Goal: Task Accomplishment & Management: Complete application form

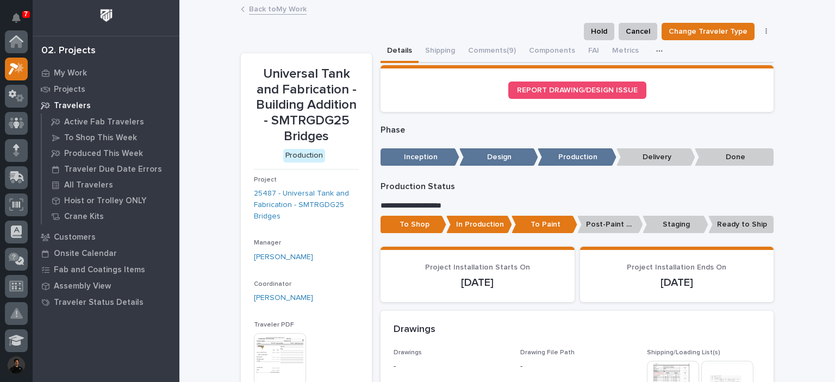
scroll to position [27, 0]
click at [15, 10] on button "Notifications" at bounding box center [16, 18] width 23 height 23
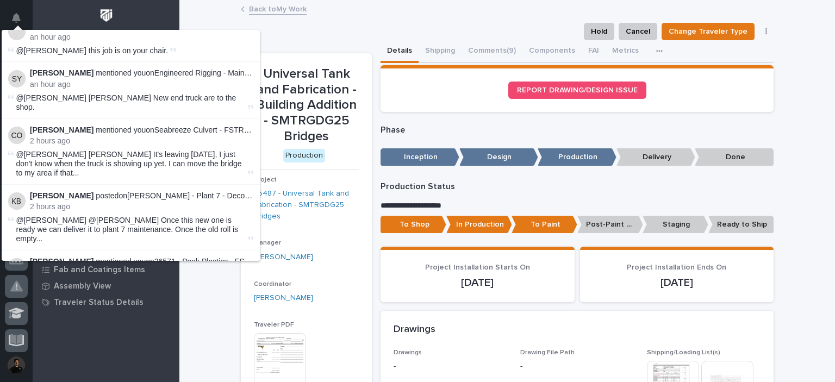
scroll to position [36, 0]
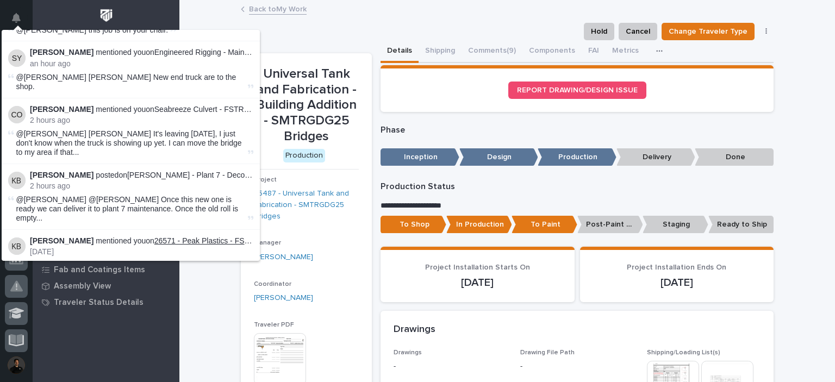
click at [188, 237] on link "26571 - Peak Plastics - FSTRM10T" at bounding box center [213, 241] width 119 height 9
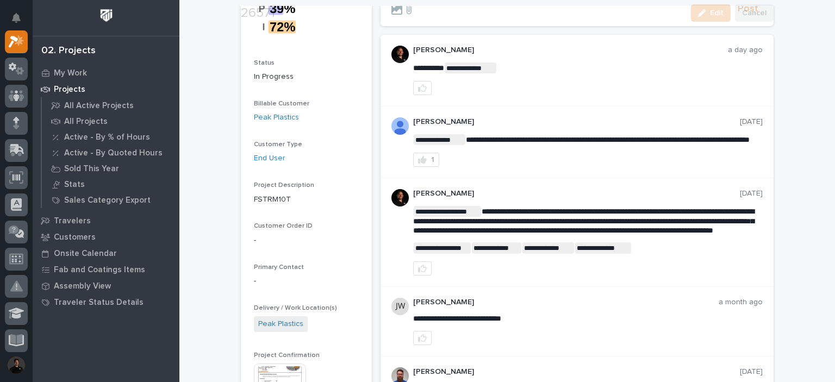
scroll to position [109, 0]
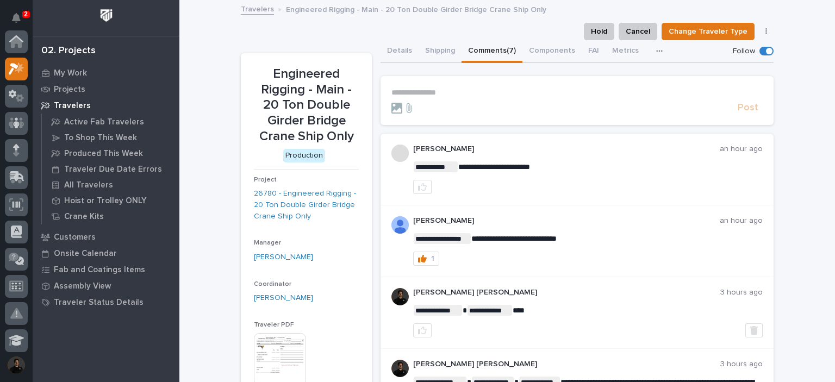
scroll to position [27, 0]
click at [290, 39] on div "Hold Cancel Change Traveler Type Regenerate PDF Generate VIP" at bounding box center [507, 31] width 533 height 17
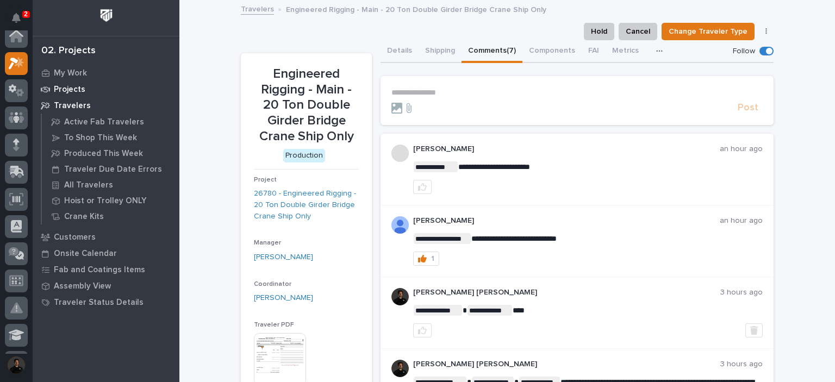
scroll to position [0, 0]
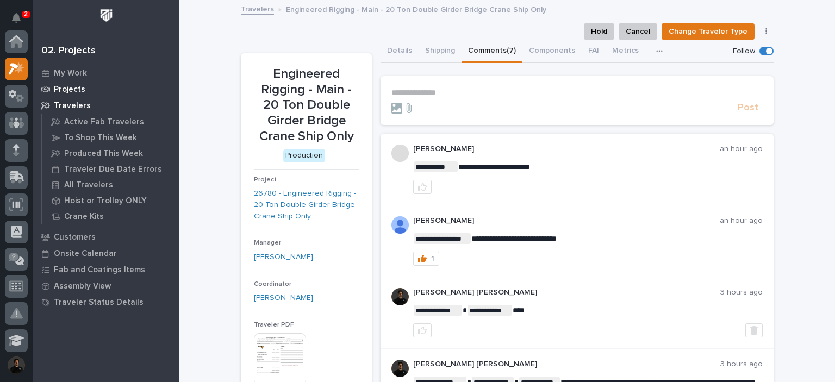
click at [80, 88] on p "Projects" at bounding box center [70, 90] width 32 height 10
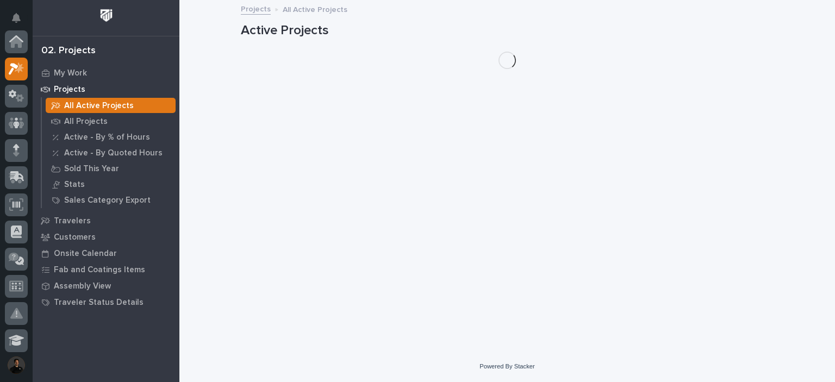
scroll to position [27, 0]
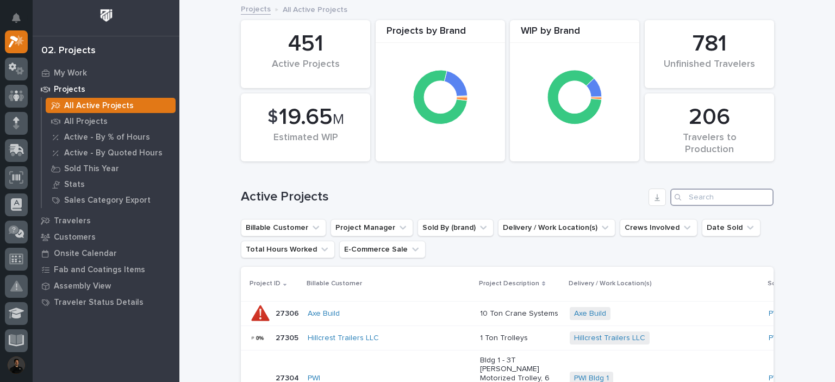
click at [700, 192] on input "Search" at bounding box center [721, 197] width 103 height 17
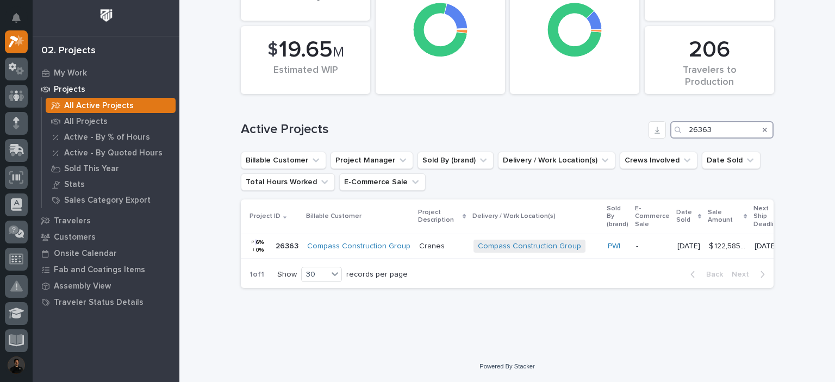
scroll to position [76, 0]
type input "26363"
click at [402, 234] on td "Compass Construction Group" at bounding box center [359, 246] width 112 height 24
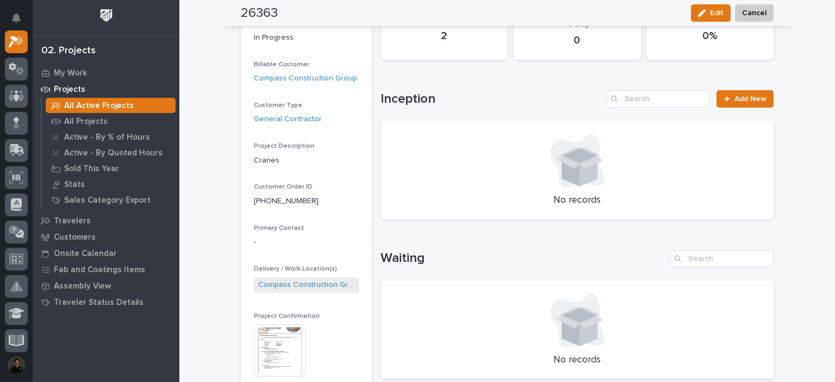
scroll to position [253, 0]
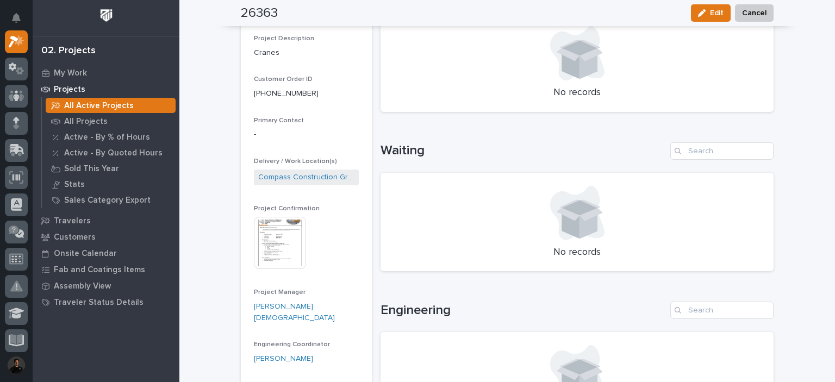
click at [275, 240] on img at bounding box center [280, 243] width 52 height 52
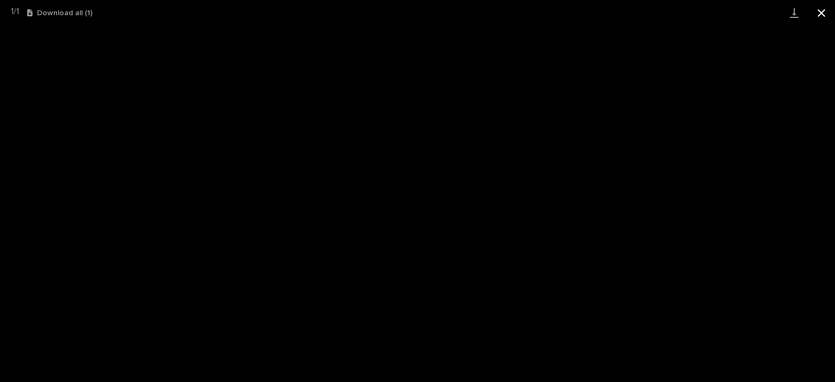
click at [815, 11] on button "Close gallery" at bounding box center [821, 13] width 27 height 26
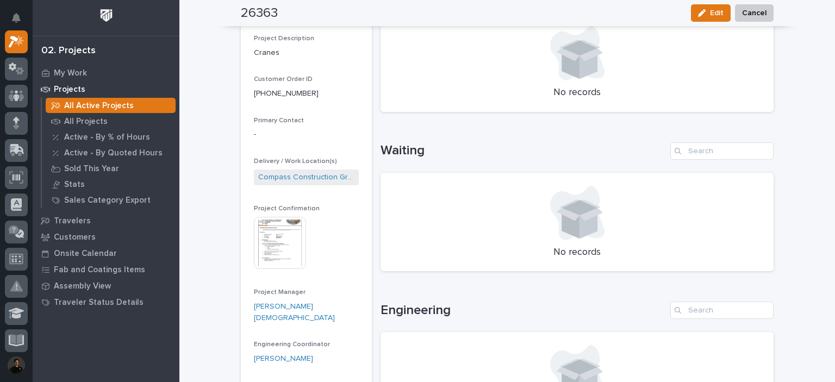
click at [106, 107] on p "All Active Projects" at bounding box center [99, 106] width 70 height 10
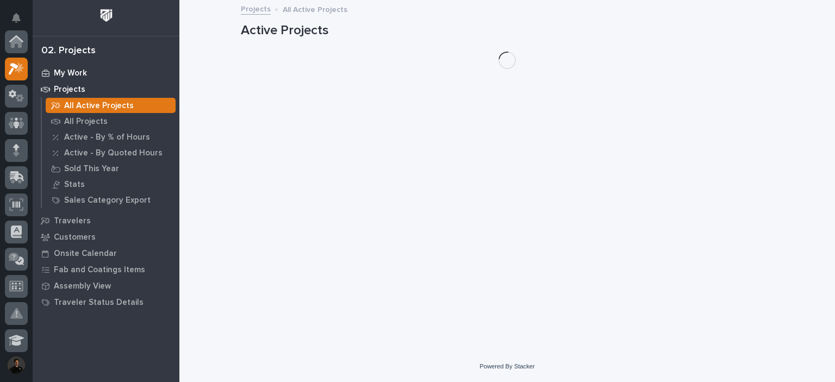
scroll to position [27, 0]
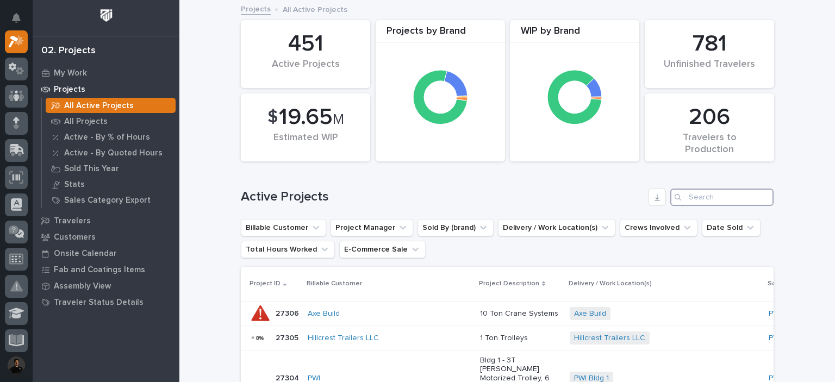
click at [698, 204] on input "Search" at bounding box center [721, 197] width 103 height 17
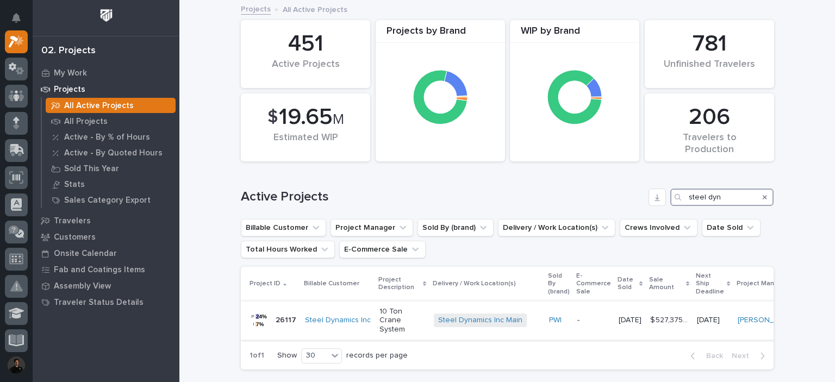
type input "steel dyn"
click at [577, 314] on div "-" at bounding box center [593, 319] width 33 height 11
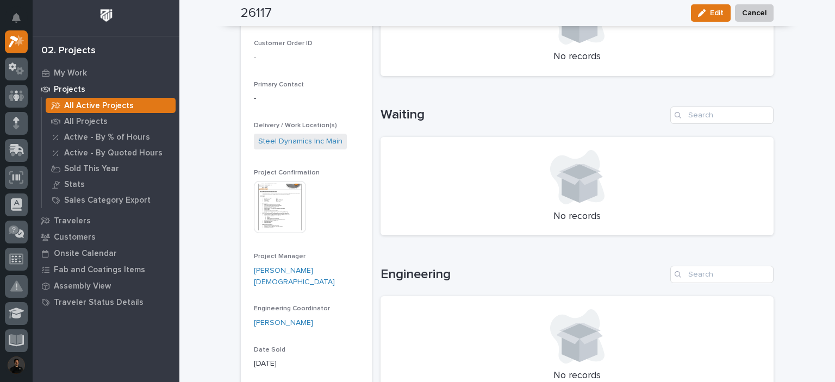
scroll to position [290, 0]
click at [283, 219] on img at bounding box center [280, 207] width 52 height 52
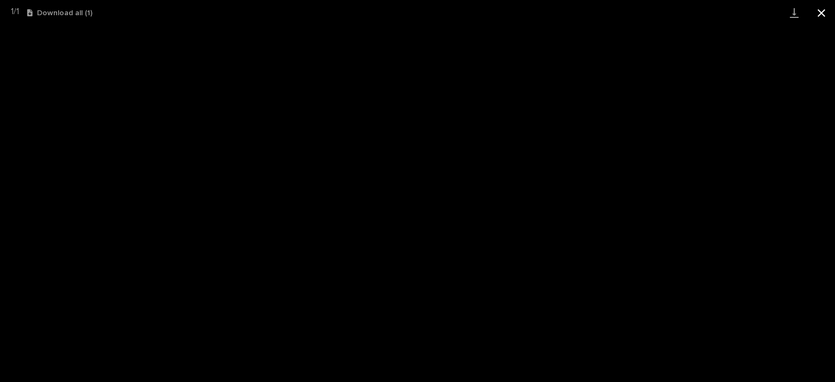
click at [822, 13] on button "Close gallery" at bounding box center [821, 13] width 27 height 26
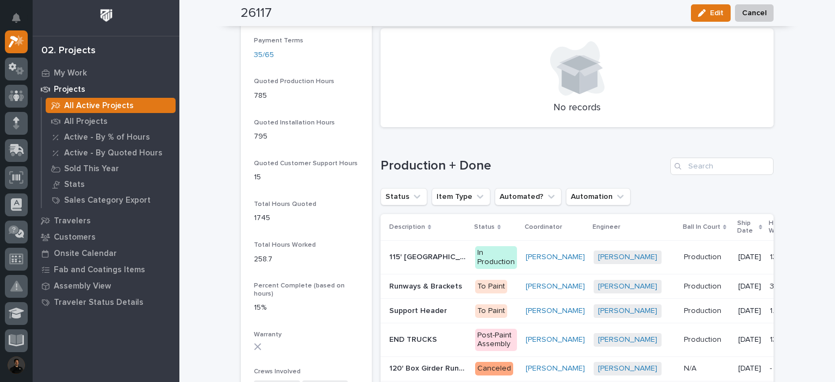
scroll to position [906, 0]
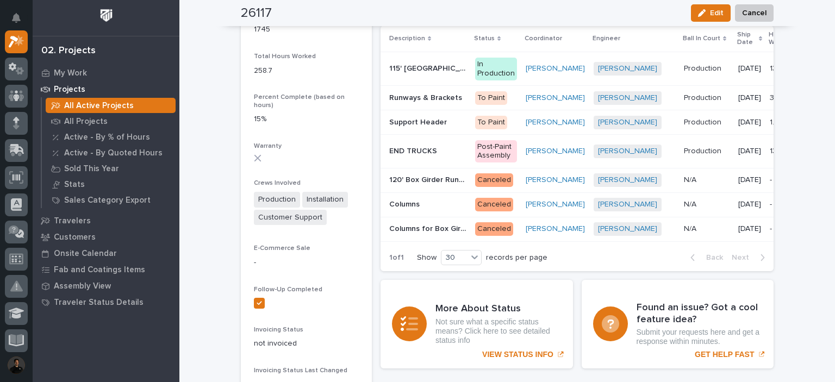
click at [401, 152] on p "END TRUCKS" at bounding box center [414, 150] width 50 height 11
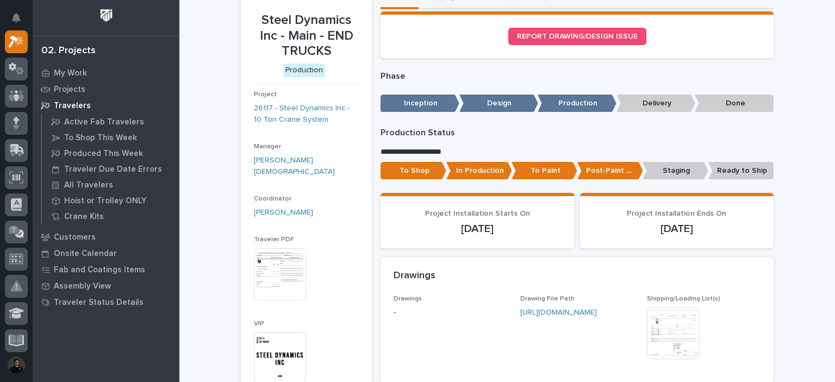
scroll to position [109, 0]
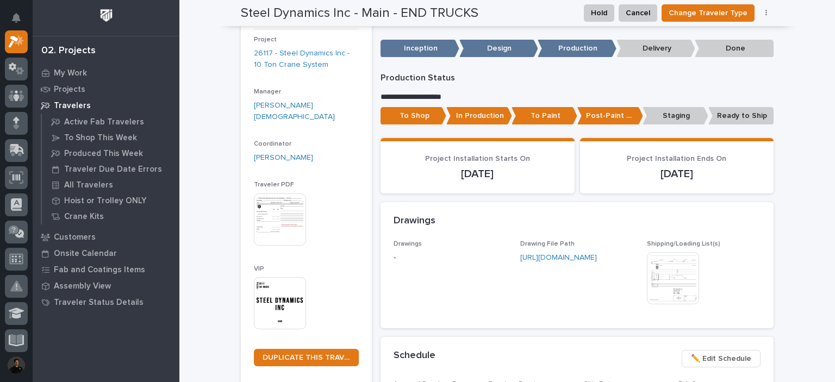
click at [666, 274] on img at bounding box center [673, 278] width 52 height 52
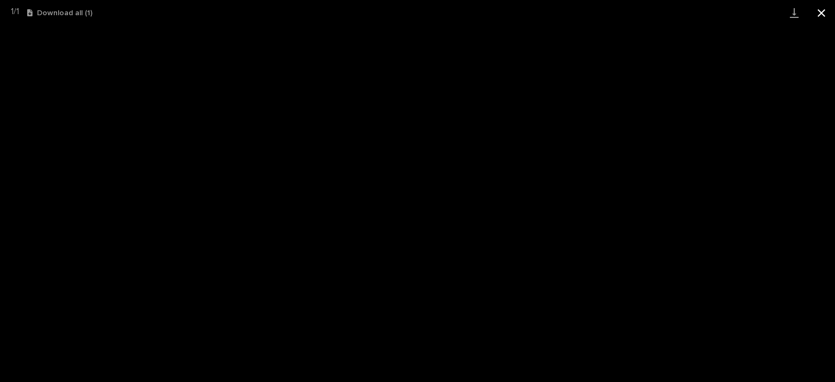
click at [826, 7] on button "Close gallery" at bounding box center [821, 13] width 27 height 26
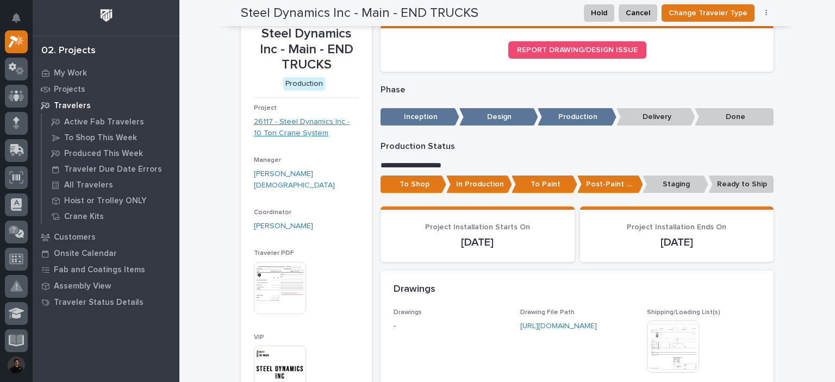
scroll to position [0, 0]
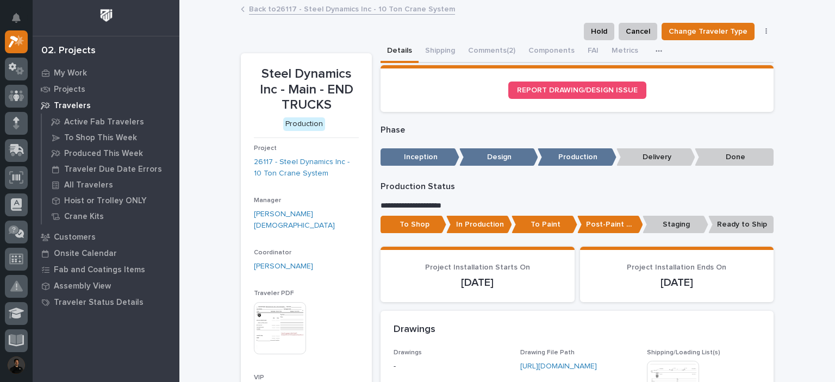
click at [262, 7] on link "Back to 26117 - Steel Dynamics Inc - 10 Ton Crane System" at bounding box center [352, 8] width 206 height 13
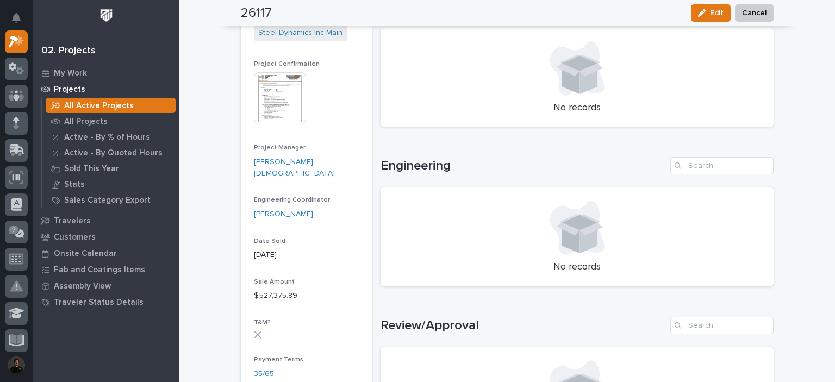
scroll to position [216, 0]
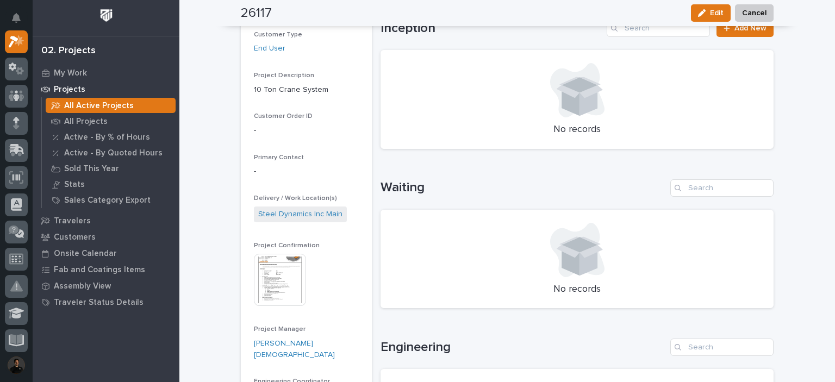
click at [270, 270] on img at bounding box center [280, 280] width 52 height 52
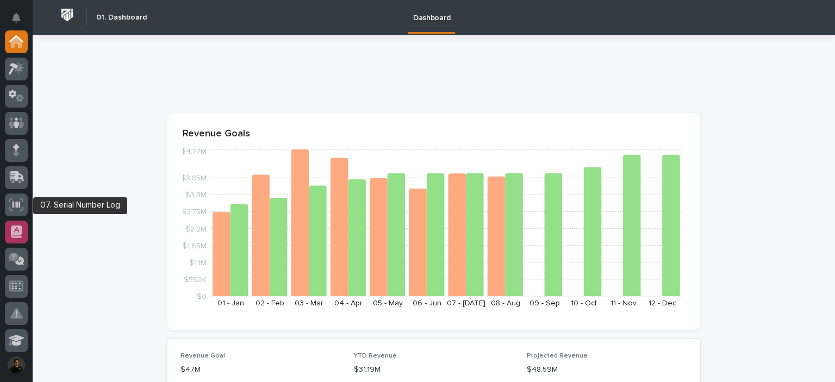
click at [9, 240] on div at bounding box center [16, 232] width 23 height 23
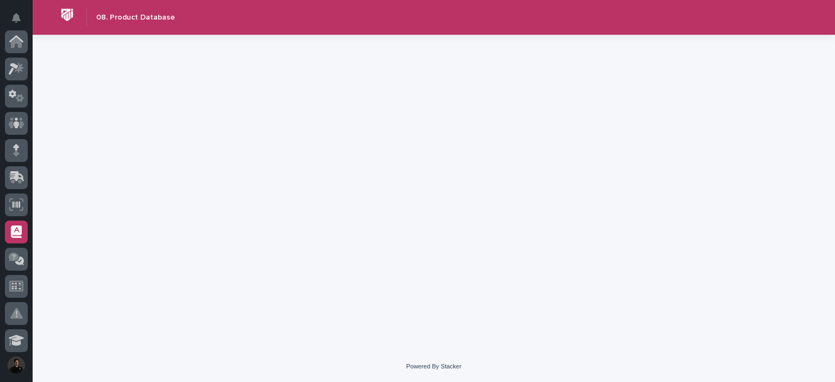
scroll to position [190, 0]
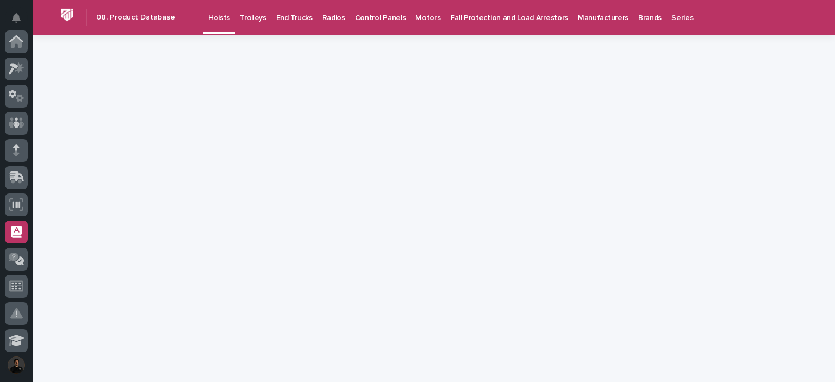
scroll to position [190, 0]
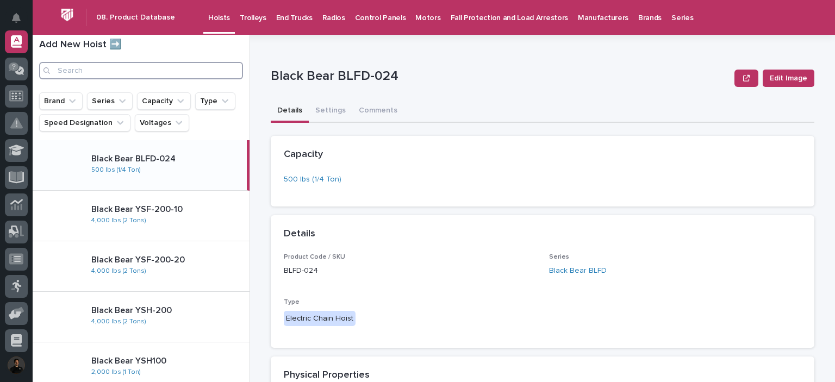
click at [109, 71] on input "Search" at bounding box center [141, 70] width 204 height 17
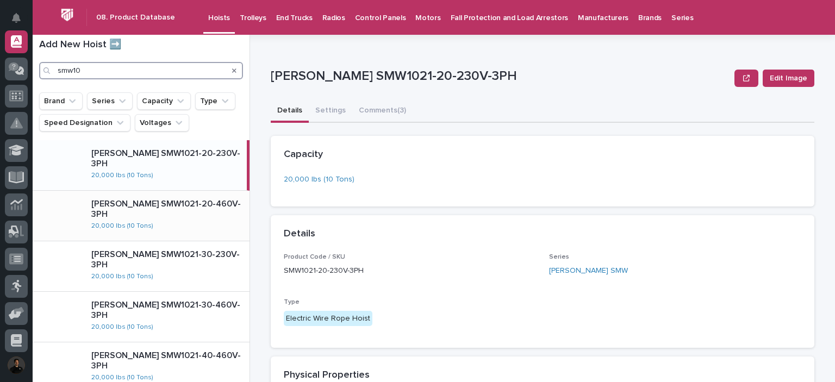
type input "smw10"
click at [184, 220] on div "Starke SMW1021-20-460V-3PH 20,000 lbs (10 Tons)" at bounding box center [166, 216] width 167 height 42
click at [283, 17] on p "End Trucks" at bounding box center [294, 11] width 36 height 23
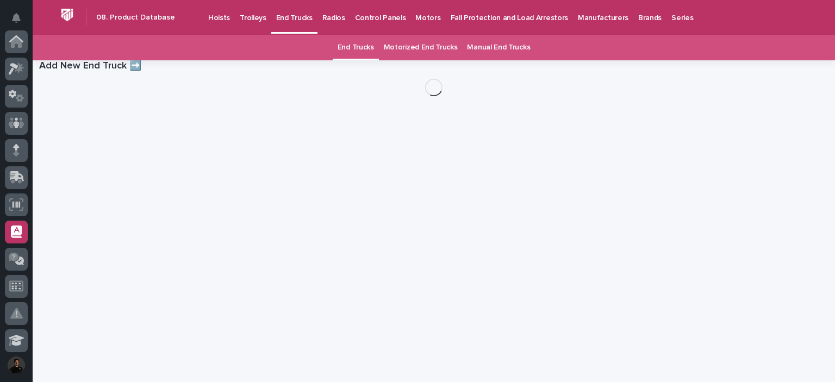
scroll to position [190, 0]
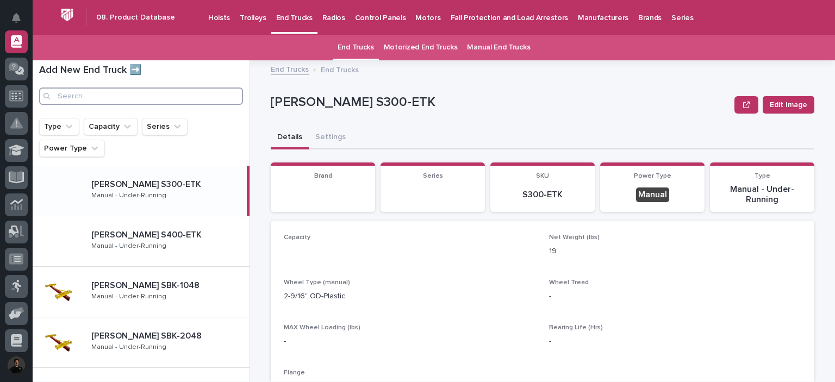
click at [109, 95] on input "Search" at bounding box center [141, 96] width 204 height 17
type input "2"
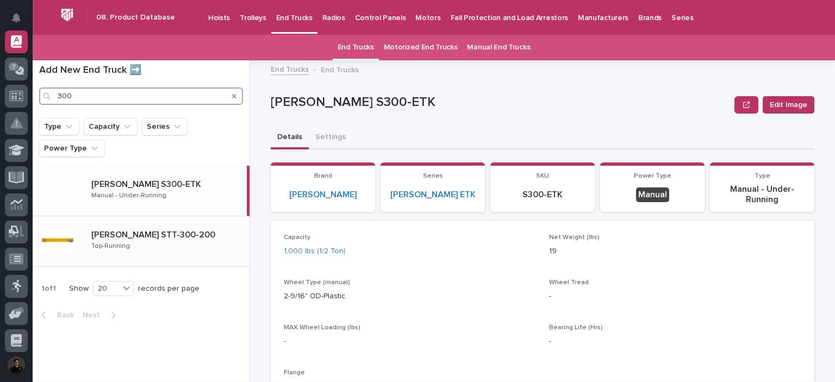
type input "300"
click at [149, 232] on p "Starke STT-300-200" at bounding box center [154, 234] width 126 height 13
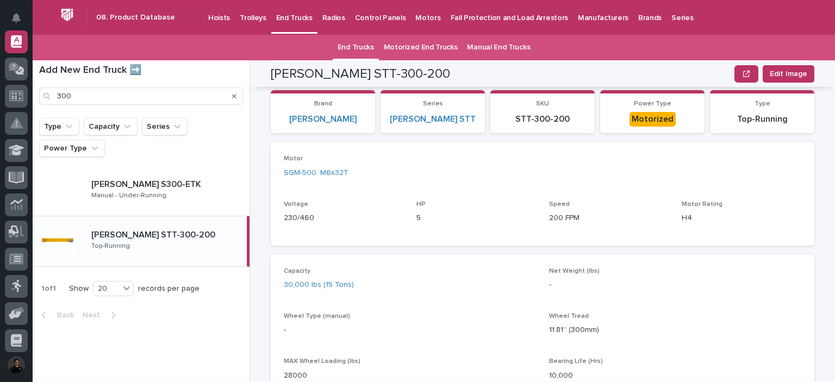
scroll to position [396, 0]
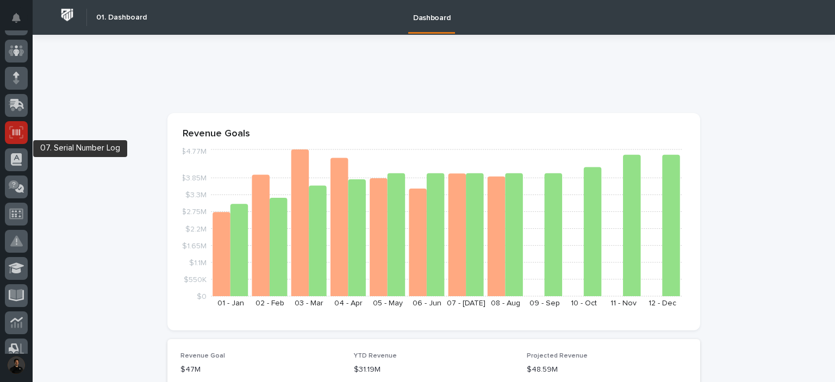
scroll to position [36, 0]
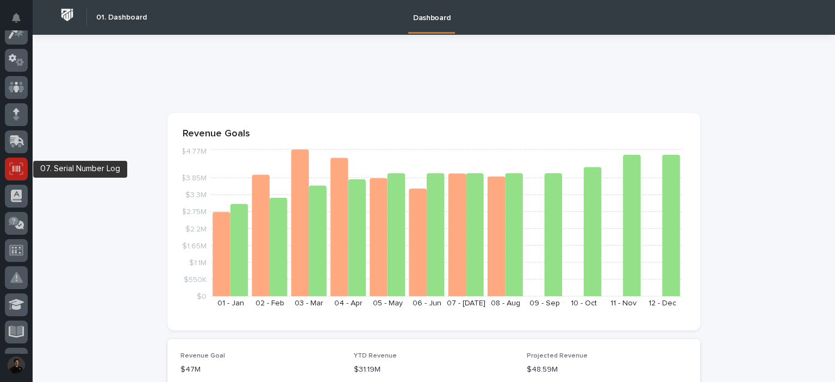
click at [17, 174] on icon at bounding box center [16, 169] width 14 height 13
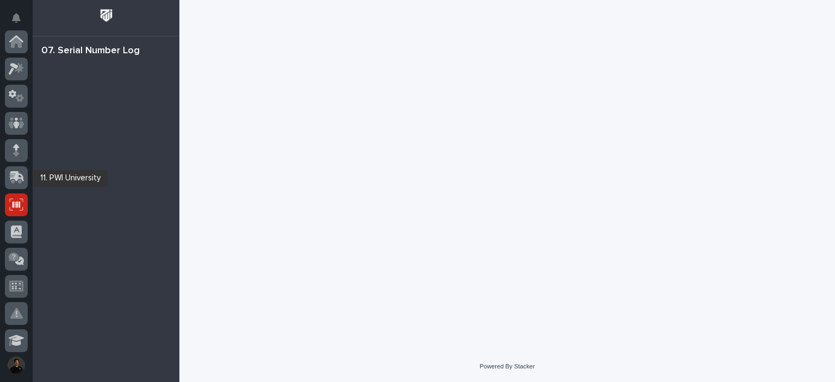
scroll to position [163, 0]
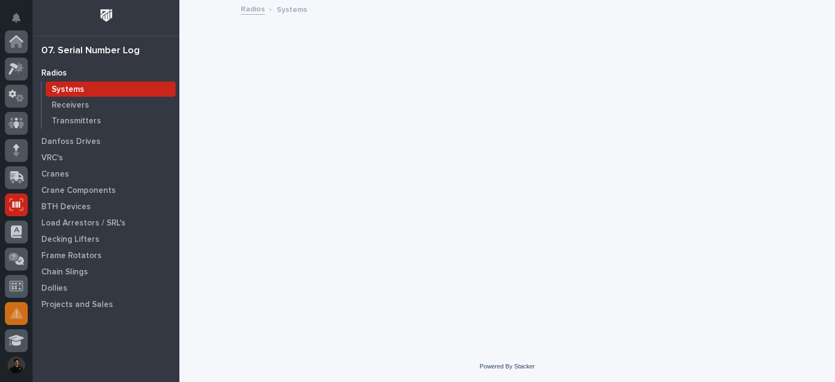
scroll to position [163, 0]
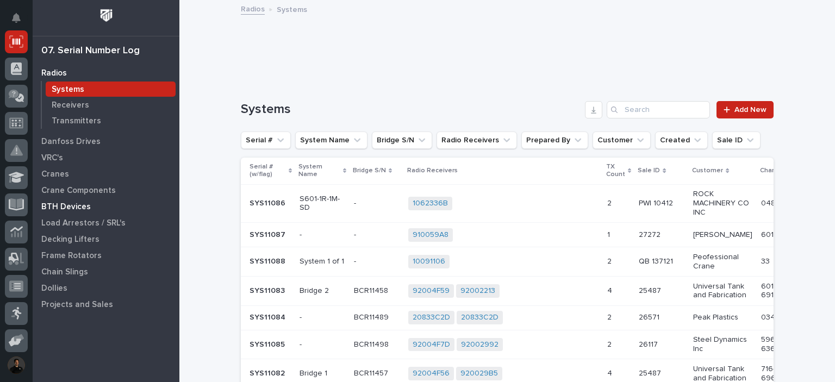
click at [59, 208] on p "BTH Devices" at bounding box center [65, 207] width 49 height 10
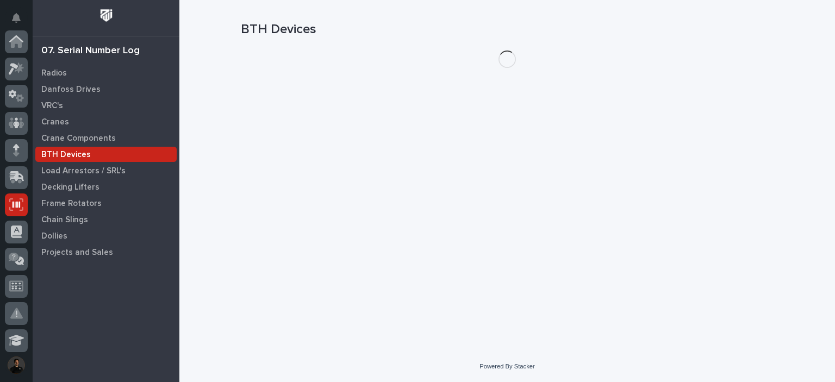
scroll to position [163, 0]
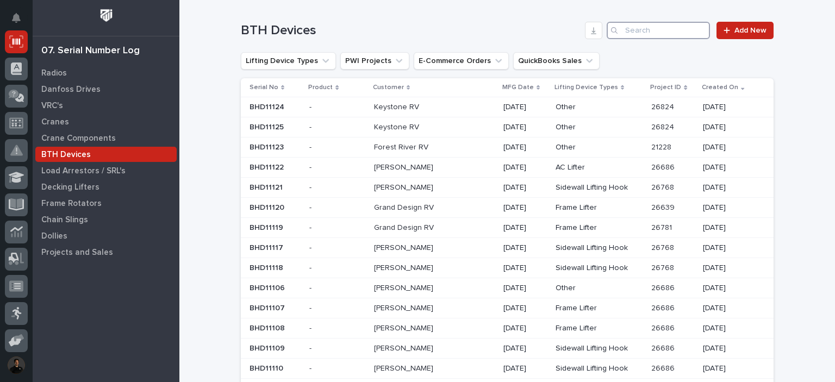
click at [628, 38] on input "Search" at bounding box center [658, 30] width 103 height 17
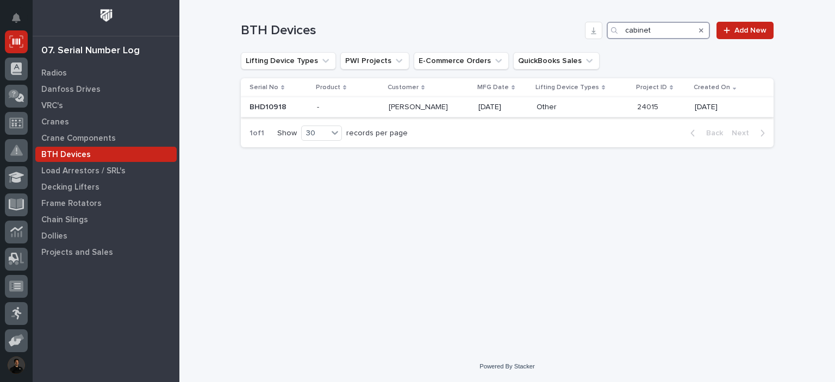
type input "cabinet"
click at [519, 109] on p "04/15/2024" at bounding box center [503, 107] width 49 height 9
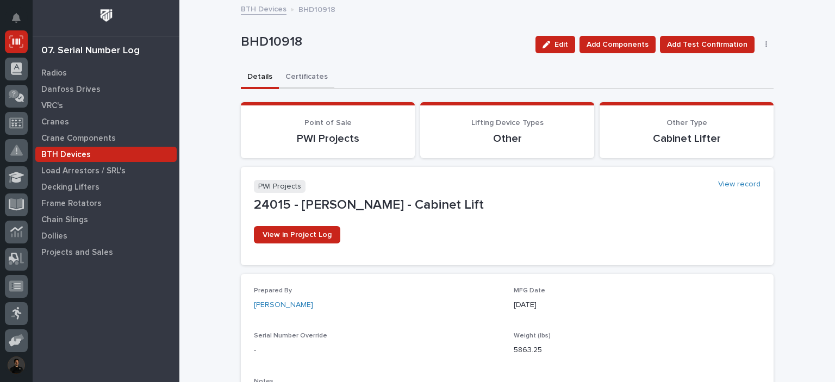
click at [297, 79] on button "Certificates" at bounding box center [306, 77] width 55 height 23
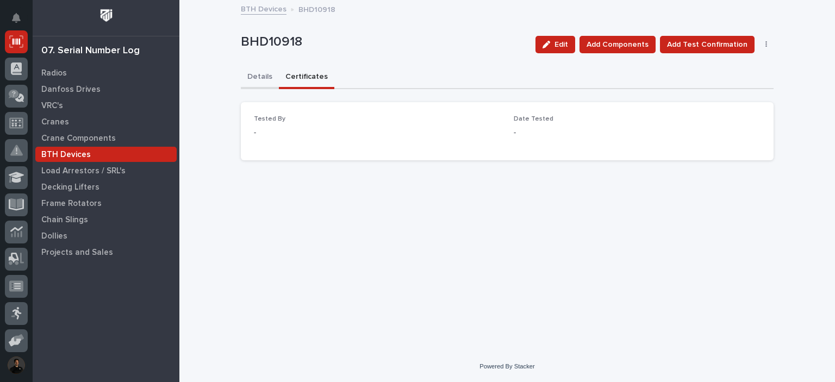
click at [268, 80] on button "Details" at bounding box center [260, 77] width 38 height 23
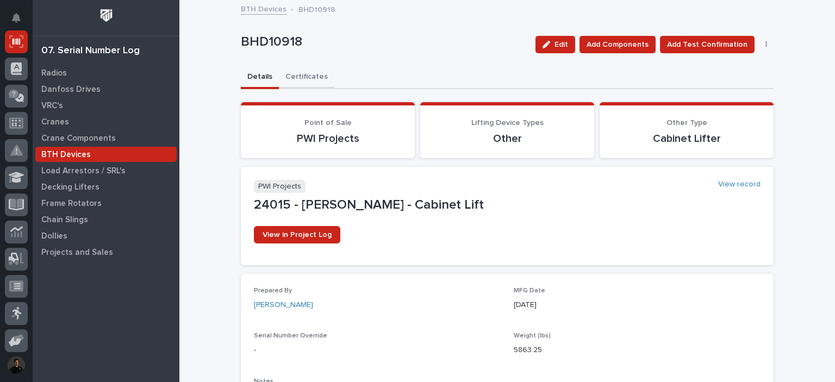
click at [297, 83] on button "Certificates" at bounding box center [306, 77] width 55 height 23
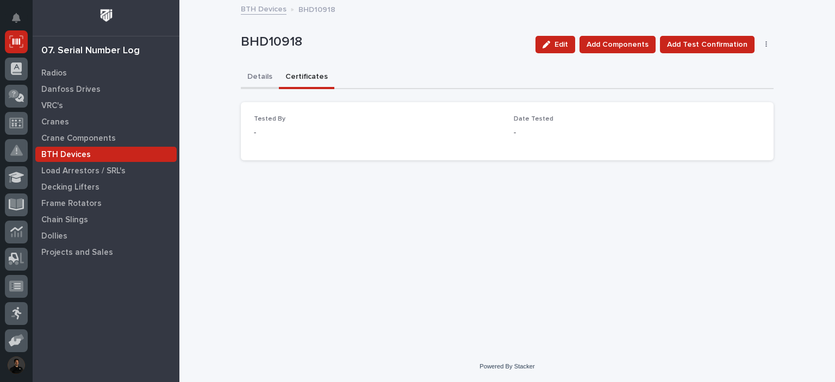
click at [264, 77] on button "Details" at bounding box center [260, 77] width 38 height 23
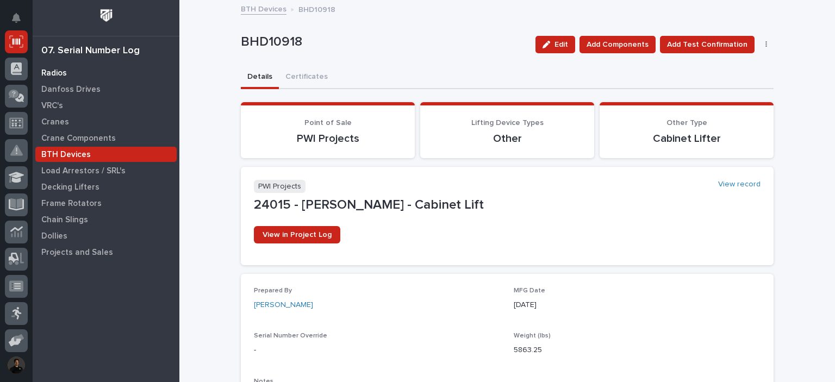
click at [72, 72] on div "Radios" at bounding box center [105, 72] width 141 height 15
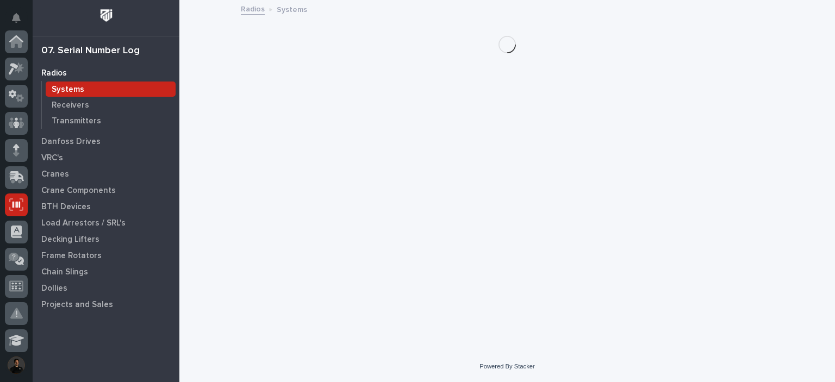
scroll to position [163, 0]
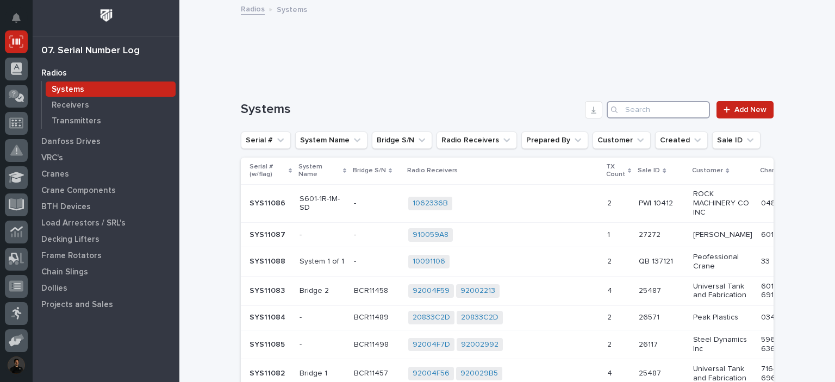
click at [634, 111] on input "Search" at bounding box center [658, 109] width 103 height 17
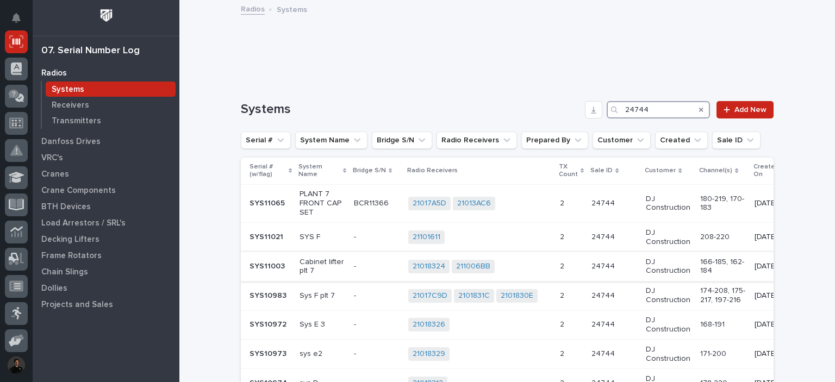
type input "24744"
click at [540, 265] on div "21018324 211006BB + 0" at bounding box center [479, 267] width 143 height 14
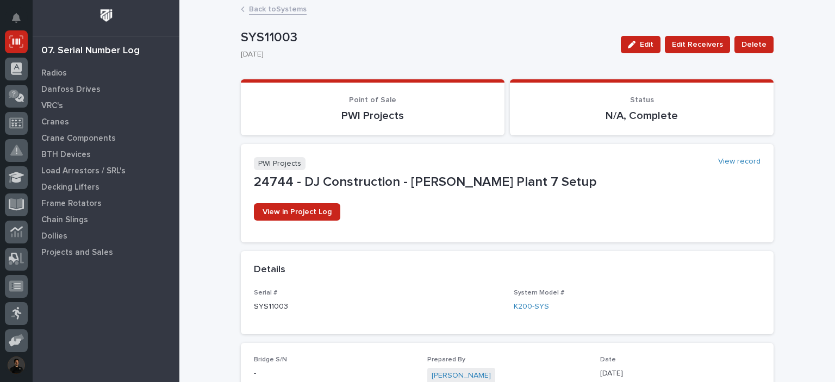
click at [262, 8] on link "Back to Systems" at bounding box center [278, 8] width 58 height 13
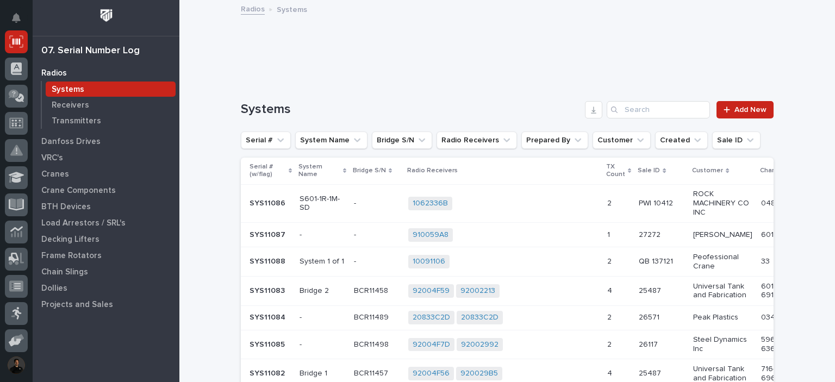
drag, startPoint x: 656, startPoint y: 96, endPoint x: 661, endPoint y: 120, distance: 25.1
drag, startPoint x: 661, startPoint y: 120, endPoint x: 665, endPoint y: 108, distance: 12.4
click at [665, 108] on input "Search" at bounding box center [658, 109] width 103 height 17
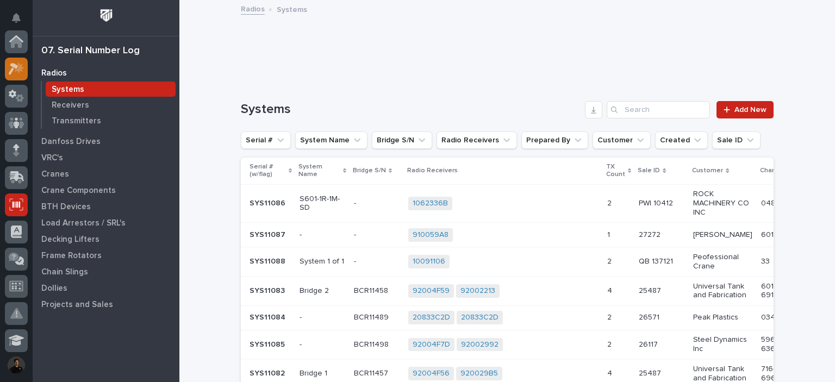
click at [9, 70] on icon at bounding box center [17, 69] width 16 height 13
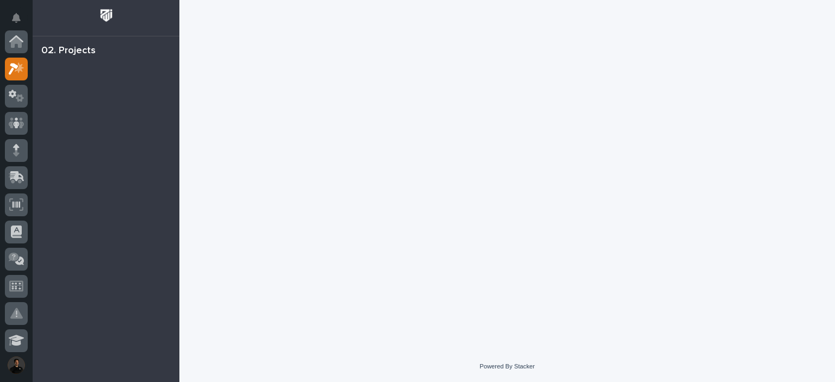
scroll to position [27, 0]
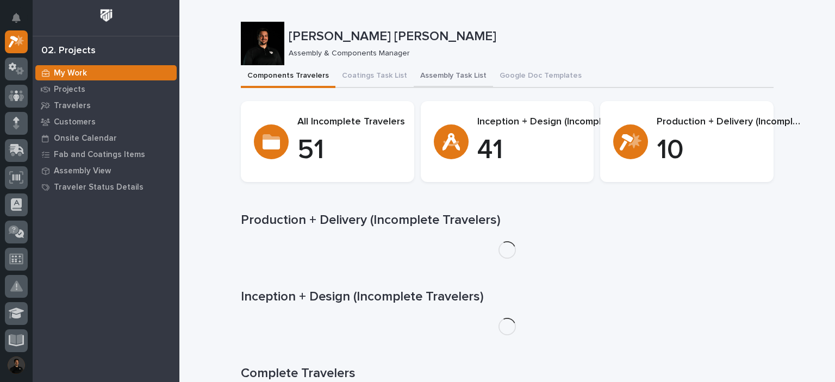
click at [424, 79] on button "Assembly Task List" at bounding box center [453, 76] width 79 height 23
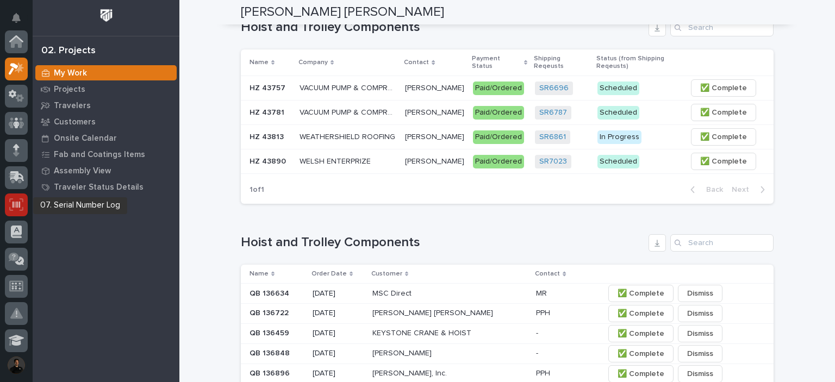
click at [10, 208] on icon at bounding box center [16, 204] width 14 height 13
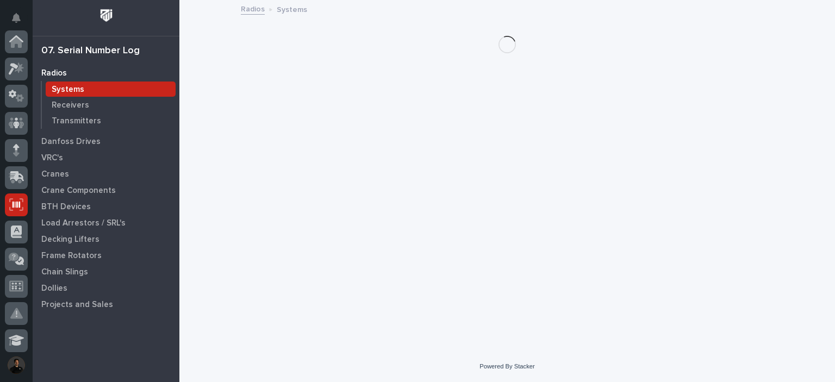
scroll to position [163, 0]
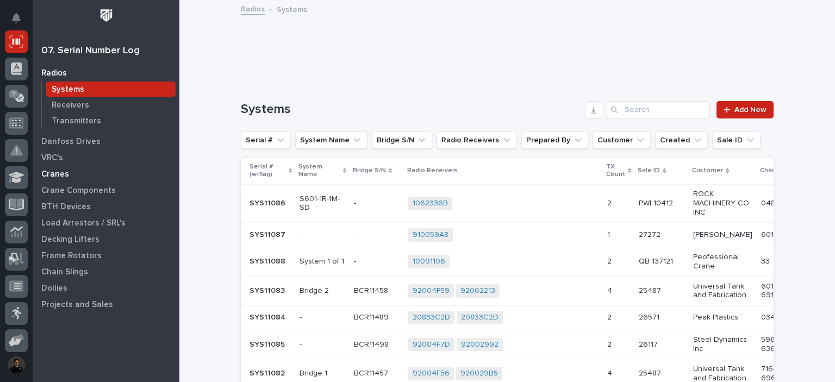
click at [66, 173] on p "Cranes" at bounding box center [55, 175] width 28 height 10
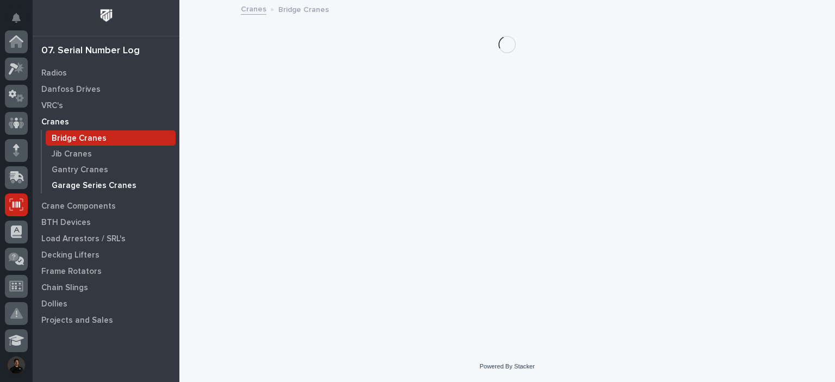
scroll to position [163, 0]
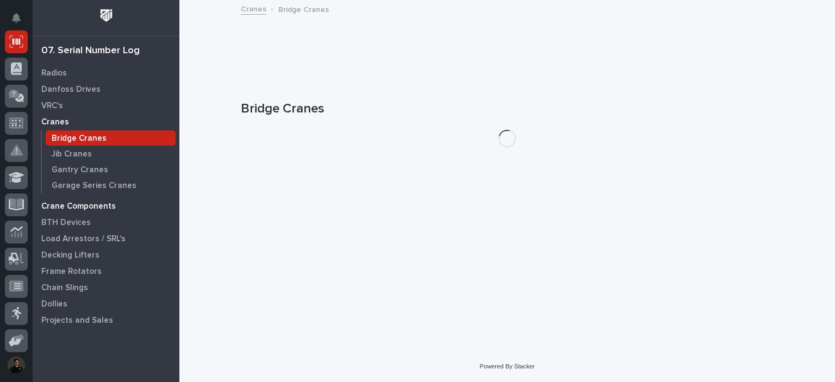
click at [63, 206] on p "Crane Components" at bounding box center [78, 207] width 74 height 10
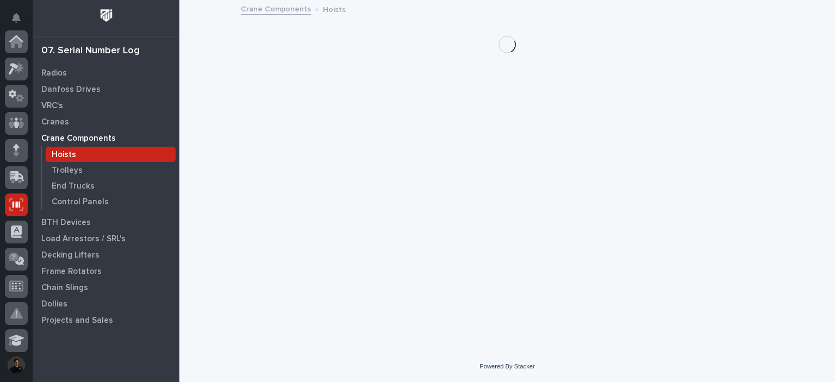
scroll to position [163, 0]
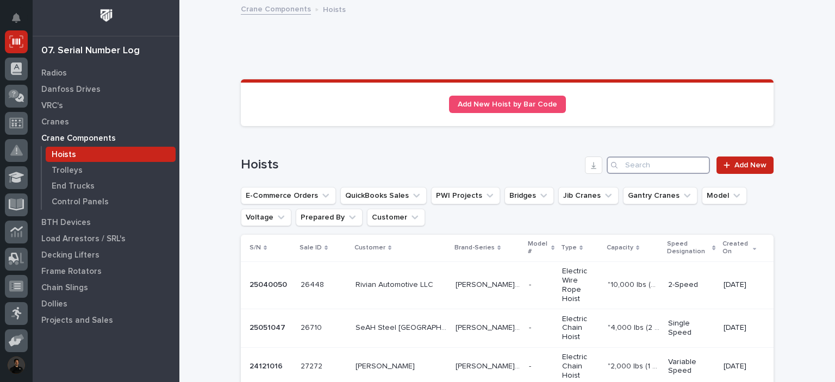
click at [659, 164] on input "Search" at bounding box center [658, 165] width 103 height 17
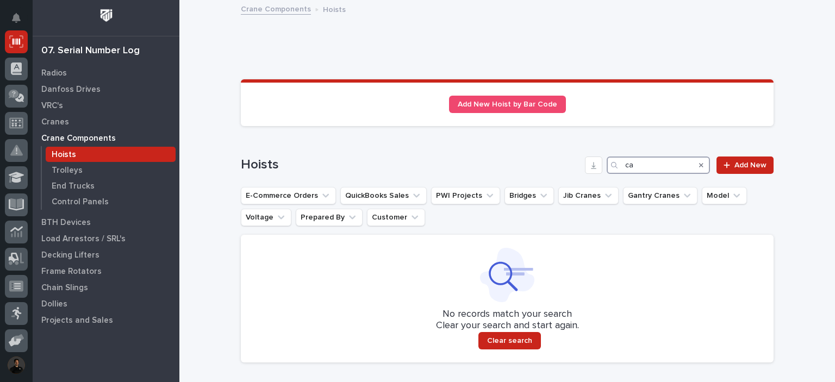
type input "c"
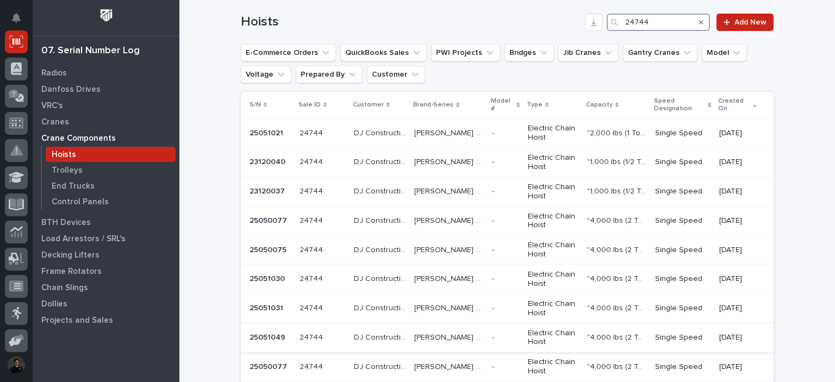
scroll to position [145, 0]
type input "24744"
click at [710, 48] on button "Model" at bounding box center [724, 50] width 45 height 17
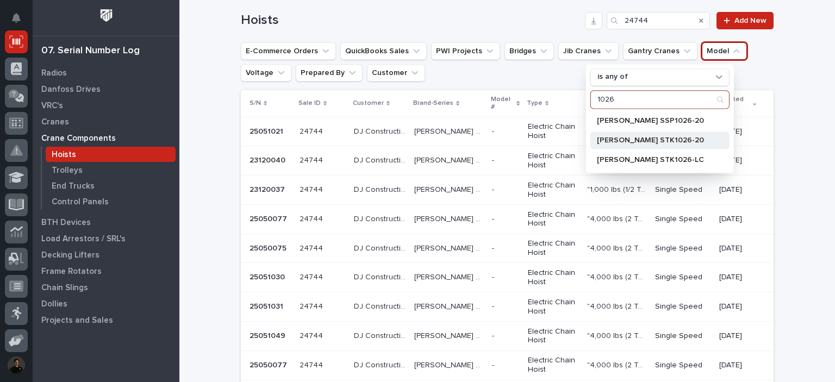
type input "1026"
click at [669, 146] on div "Starke STK1026-20" at bounding box center [660, 140] width 139 height 17
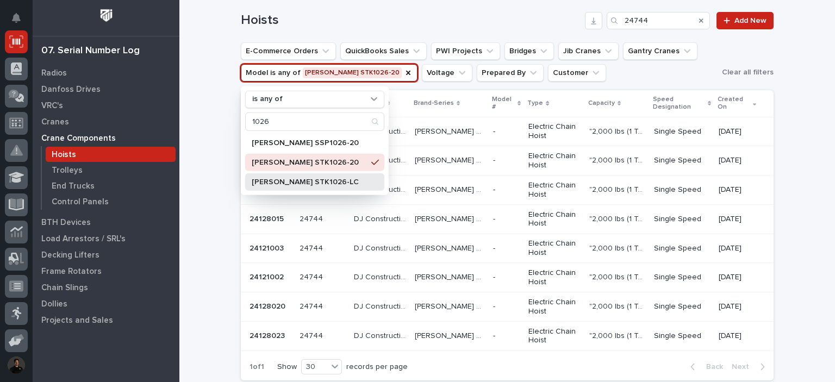
click at [314, 178] on p "Starke STK1026-LC" at bounding box center [309, 182] width 115 height 8
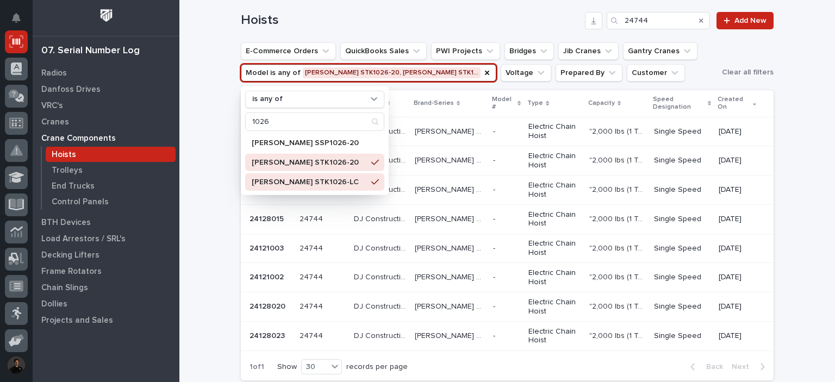
click at [200, 174] on div "Loading... Saving… Loading... Saving… Sorry, there was an error saving your rec…" at bounding box center [507, 149] width 656 height 587
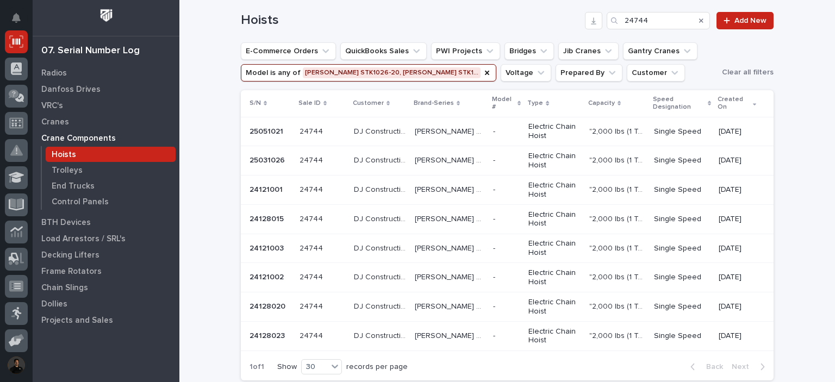
drag, startPoint x: 215, startPoint y: 100, endPoint x: 201, endPoint y: 90, distance: 17.6
click at [201, 90] on div "Loading... Saving… Loading... Saving… Sorry, there was an error saving your rec…" at bounding box center [507, 149] width 656 height 587
click at [208, 131] on div "Loading... Saving… Loading... Saving… Sorry, there was an error saving your rec…" at bounding box center [507, 149] width 656 height 587
click at [407, 120] on td "DJ Construction DJ Construction" at bounding box center [380, 131] width 61 height 29
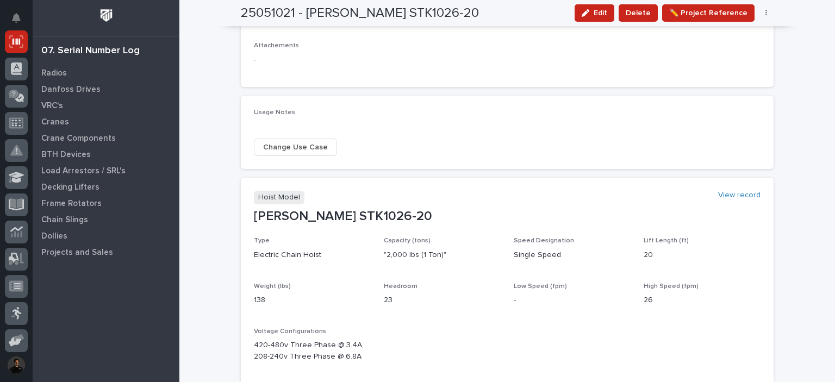
scroll to position [537, 0]
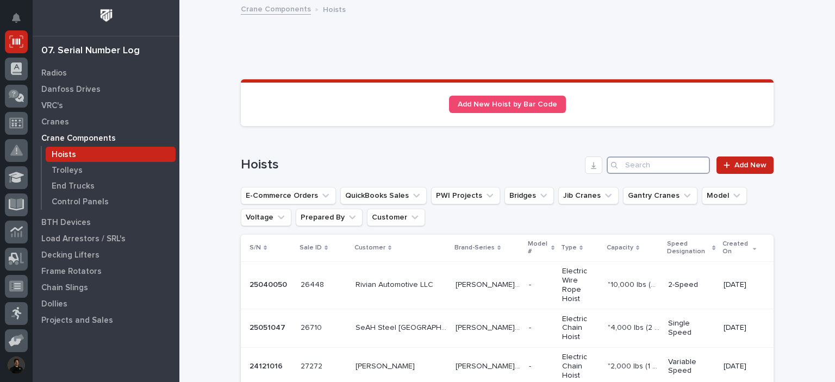
click at [622, 169] on input "Search" at bounding box center [658, 165] width 103 height 17
drag, startPoint x: 276, startPoint y: 164, endPoint x: 260, endPoint y: 162, distance: 15.5
click at [260, 162] on h1 "Hoists" at bounding box center [411, 165] width 340 height 16
drag, startPoint x: 270, startPoint y: 161, endPoint x: 275, endPoint y: 163, distance: 5.9
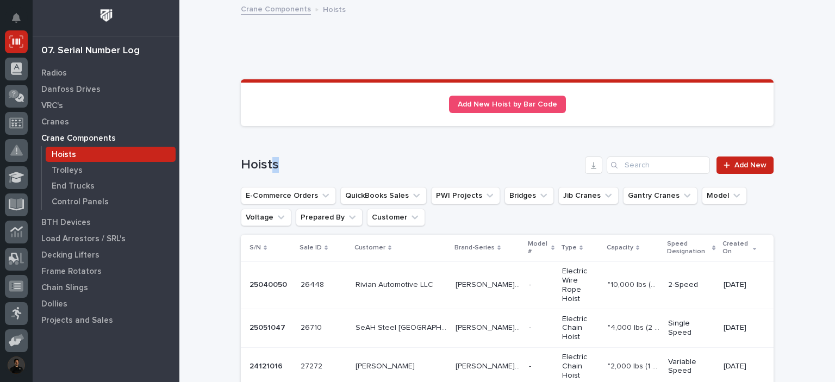
click at [275, 163] on h1 "Hoists" at bounding box center [411, 165] width 340 height 16
drag, startPoint x: 273, startPoint y: 163, endPoint x: 268, endPoint y: 164, distance: 5.5
click at [268, 164] on h1 "Hoists" at bounding box center [411, 165] width 340 height 16
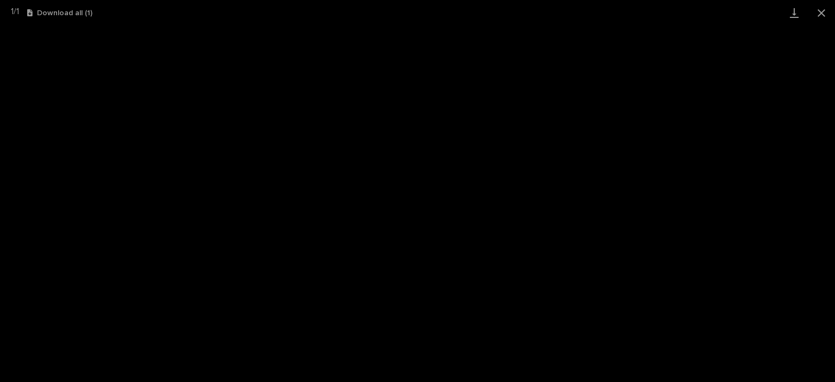
scroll to position [27, 0]
click at [817, 14] on button "Close gallery" at bounding box center [821, 13] width 27 height 26
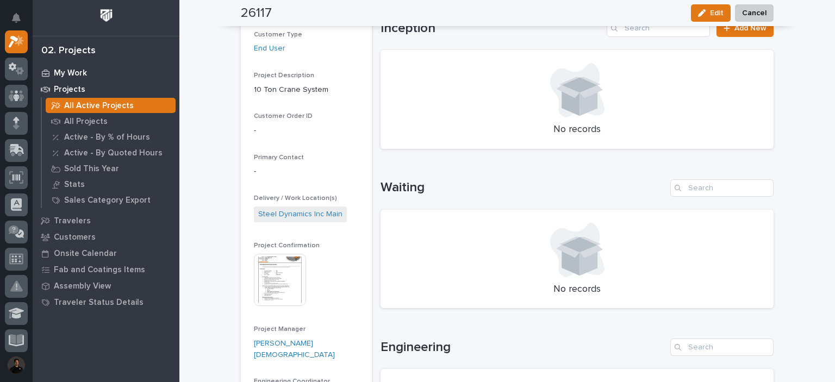
click at [57, 71] on p "My Work" at bounding box center [70, 74] width 33 height 10
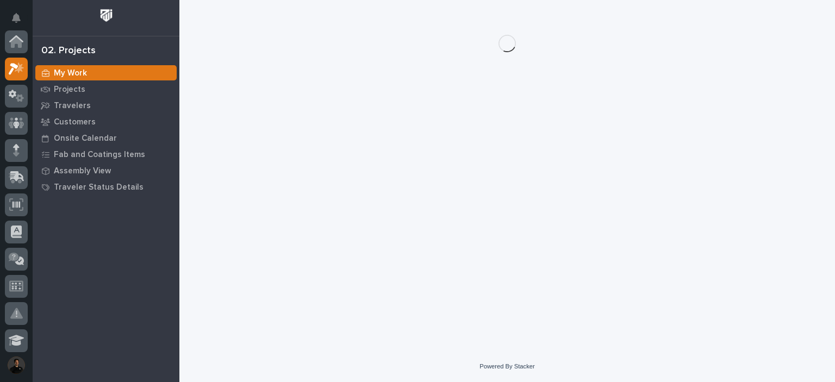
scroll to position [27, 0]
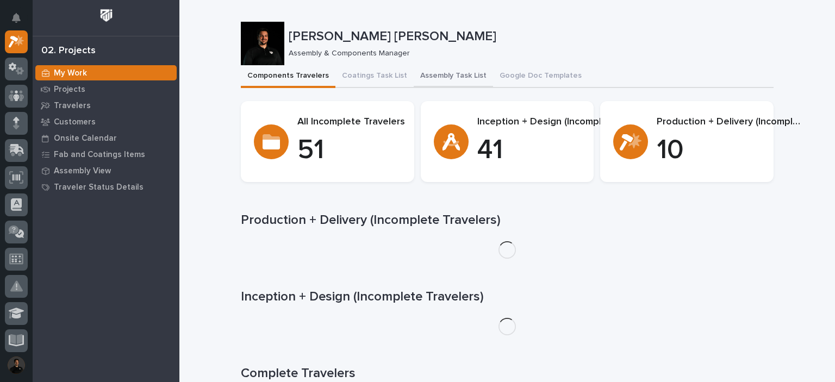
click at [455, 76] on button "Assembly Task List" at bounding box center [453, 76] width 79 height 23
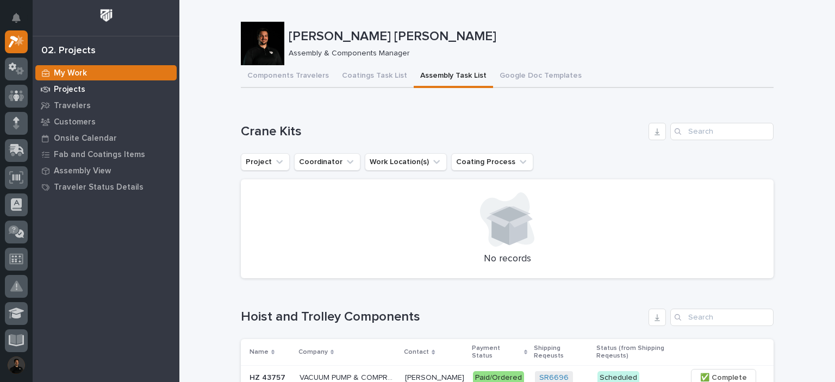
click at [70, 90] on p "Projects" at bounding box center [70, 90] width 32 height 10
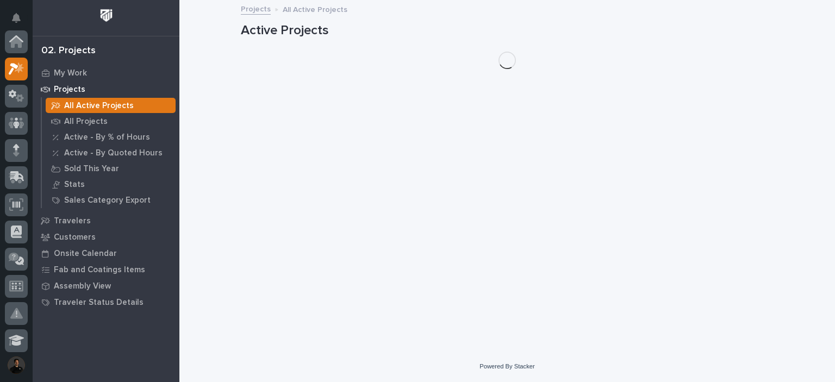
scroll to position [27, 0]
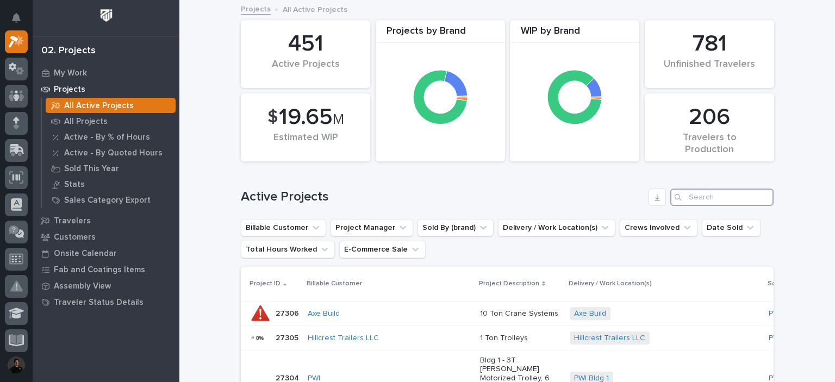
click at [707, 197] on input "Search" at bounding box center [721, 197] width 103 height 17
type input "["
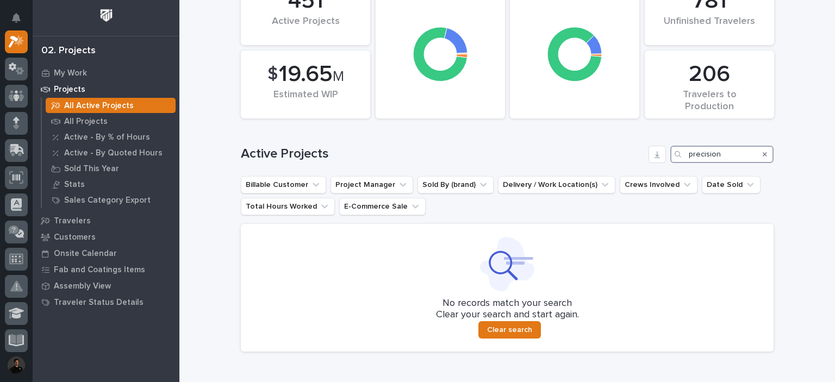
scroll to position [107, 0]
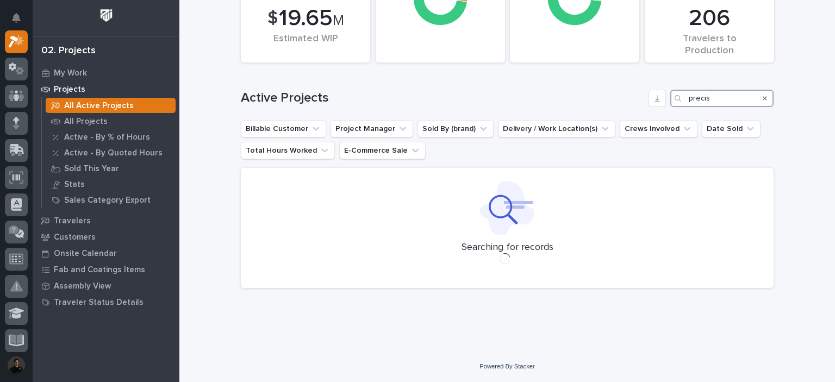
scroll to position [99, 0]
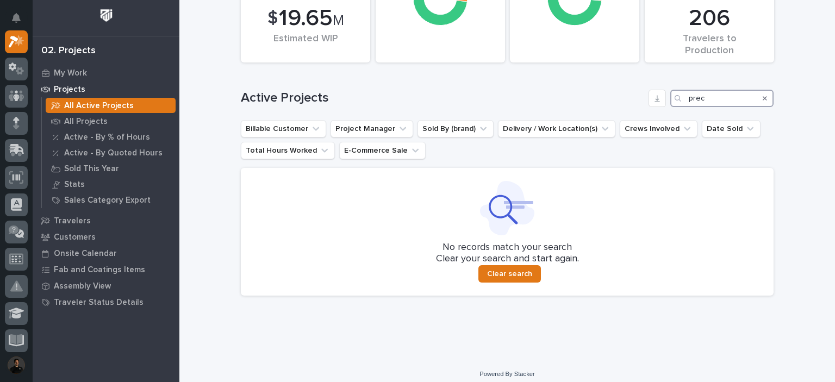
scroll to position [107, 0]
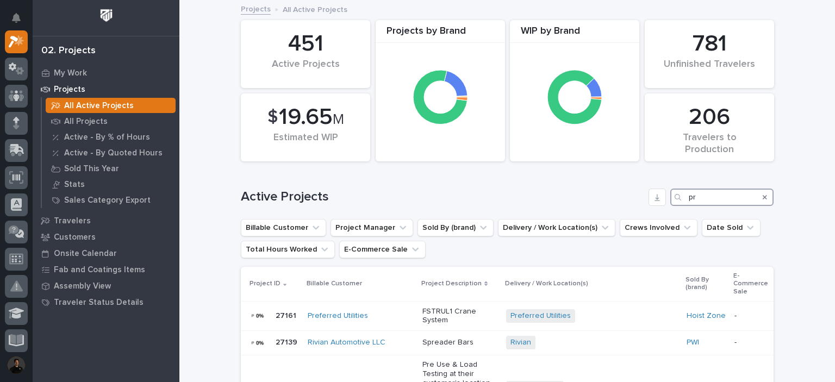
type input "p"
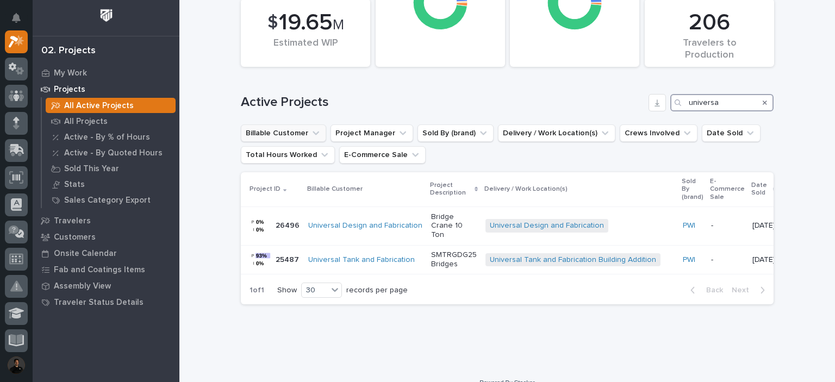
scroll to position [109, 0]
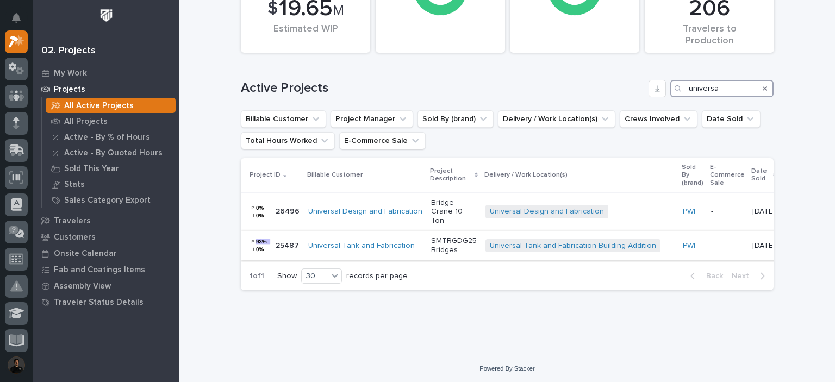
type input "universa"
click at [459, 238] on p "SMTRGDG25 Bridges" at bounding box center [454, 246] width 46 height 18
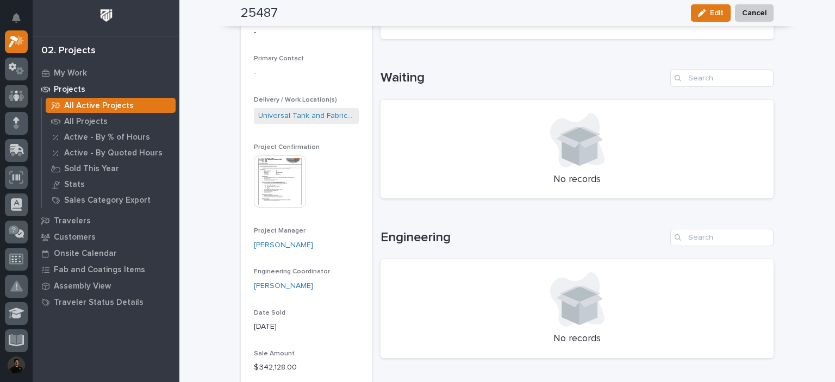
scroll to position [181, 0]
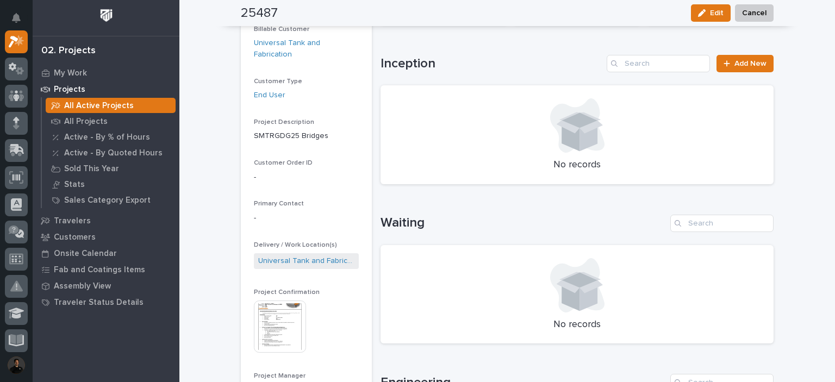
click at [291, 313] on img at bounding box center [280, 327] width 52 height 52
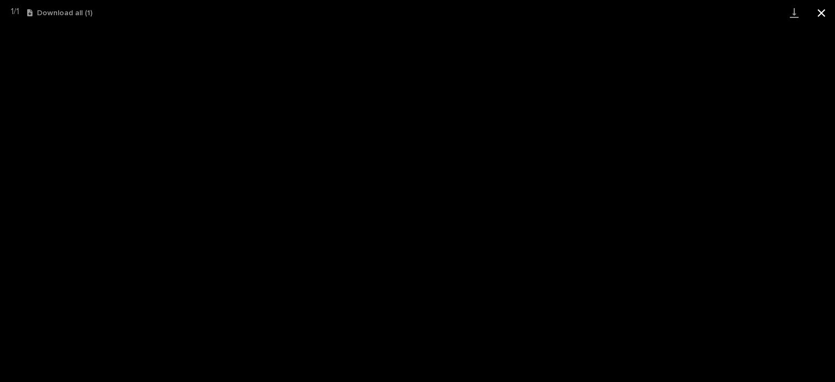
click at [820, 12] on button "Close gallery" at bounding box center [821, 13] width 27 height 26
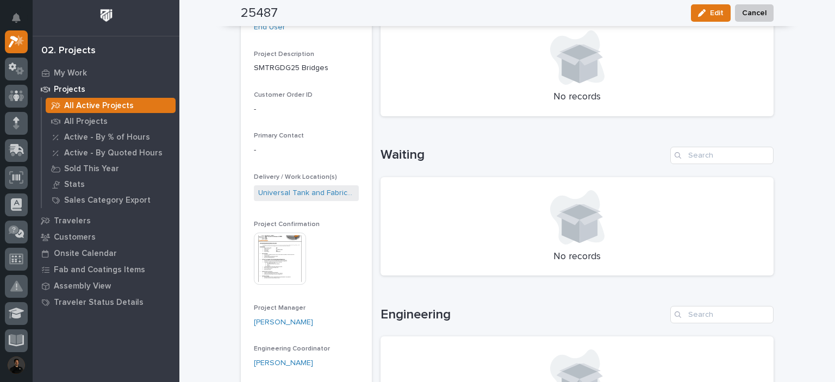
scroll to position [326, 0]
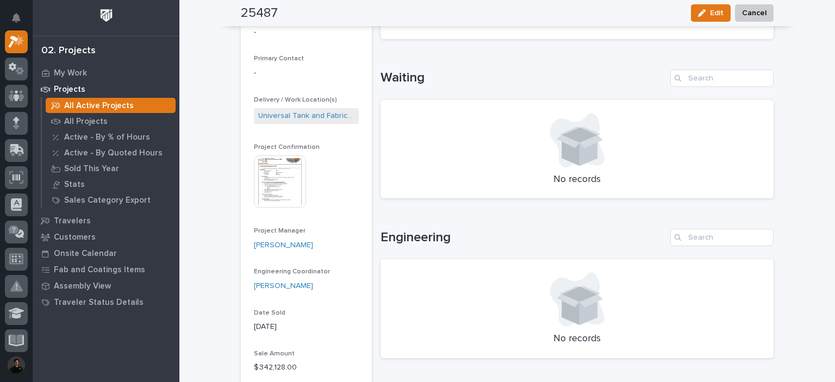
click at [299, 175] on img at bounding box center [280, 182] width 52 height 52
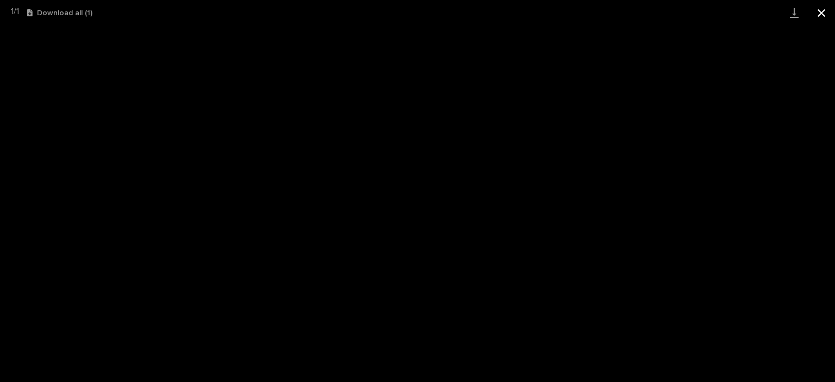
click at [813, 13] on button "Close gallery" at bounding box center [821, 13] width 27 height 26
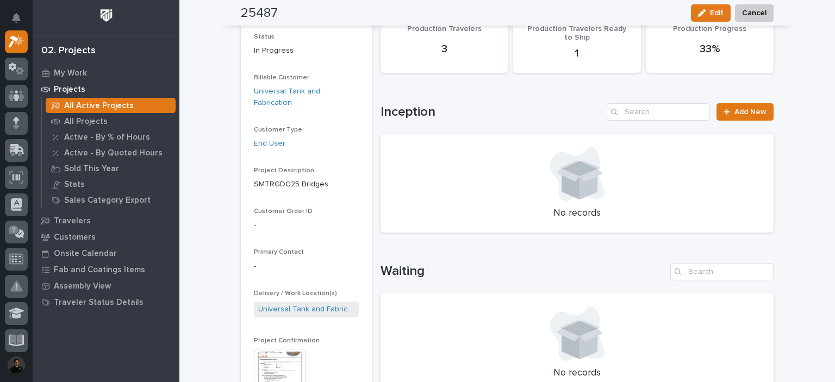
scroll to position [0, 0]
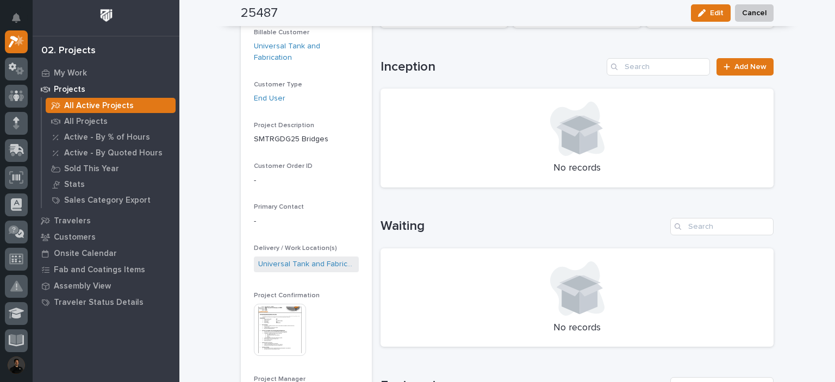
scroll to position [218, 0]
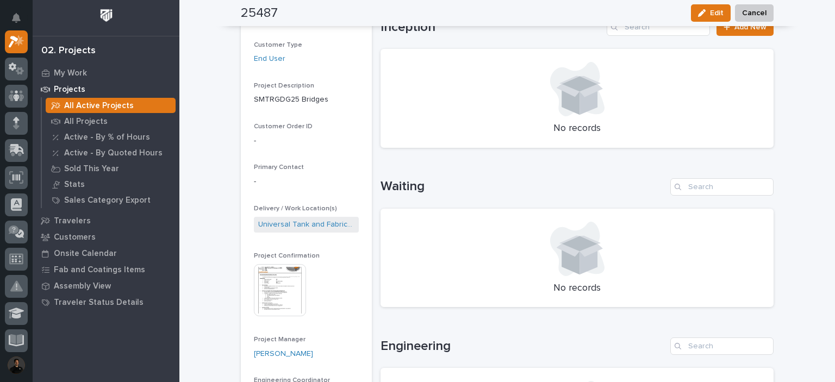
click at [257, 265] on img at bounding box center [280, 290] width 52 height 52
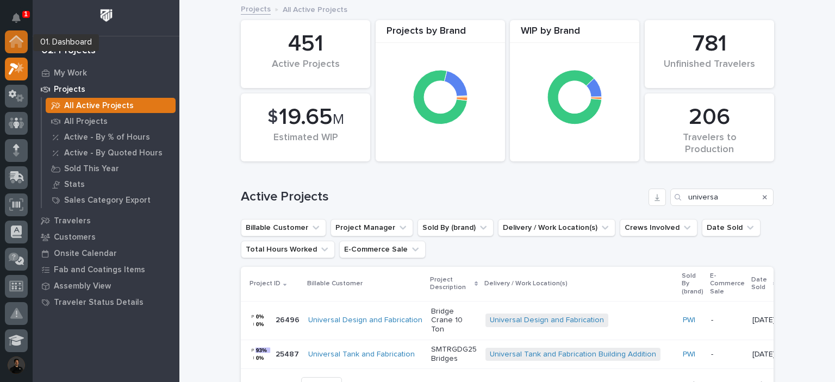
click at [13, 34] on div at bounding box center [16, 41] width 23 height 23
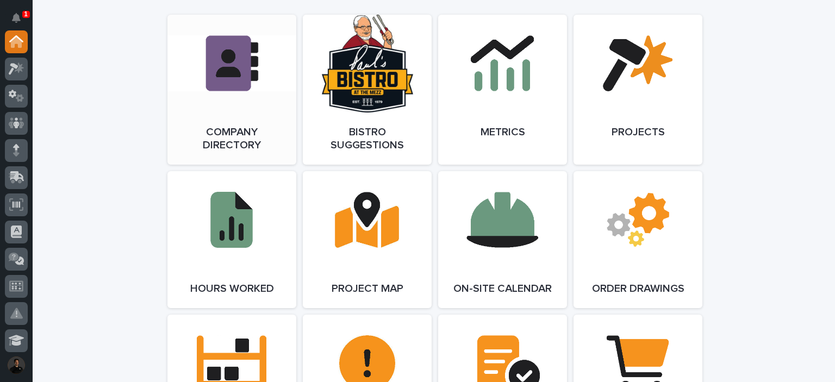
scroll to position [1051, 0]
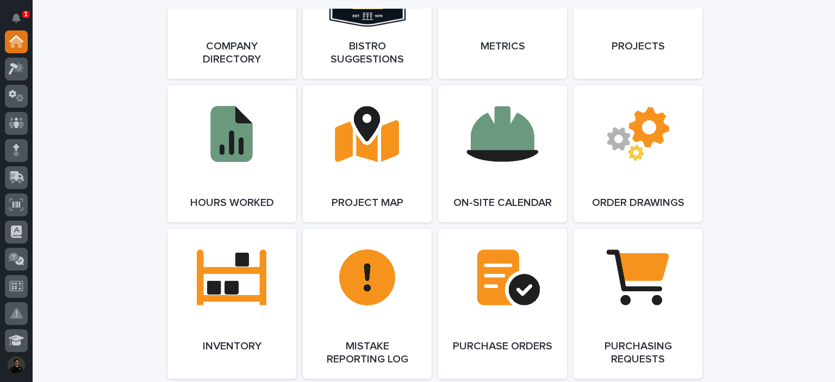
click at [110, 259] on div "**********" at bounding box center [434, 221] width 803 height 2474
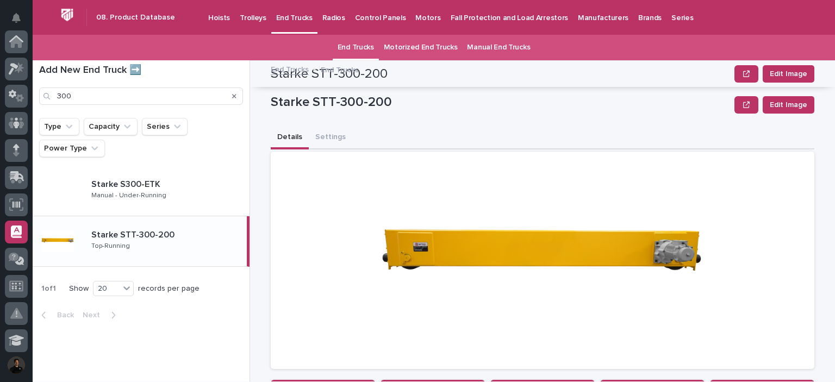
scroll to position [396, 0]
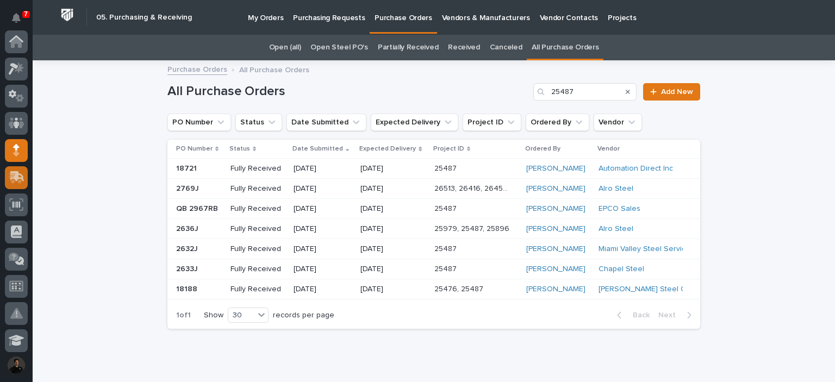
scroll to position [109, 0]
click at [285, 40] on link "Open (all)" at bounding box center [285, 48] width 32 height 26
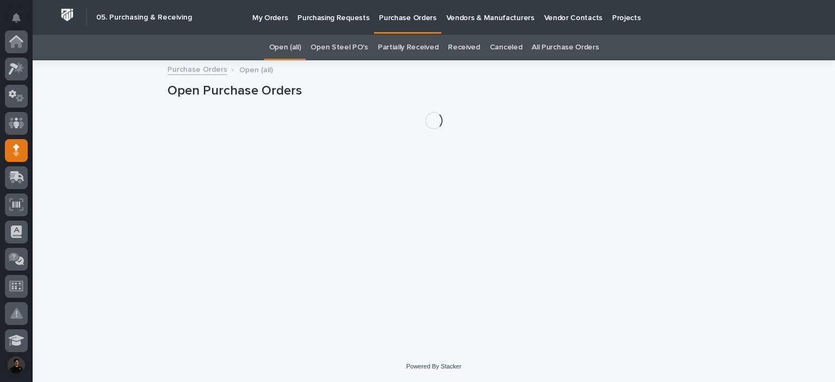
scroll to position [109, 0]
click at [269, 7] on p "My Orders" at bounding box center [269, 11] width 35 height 23
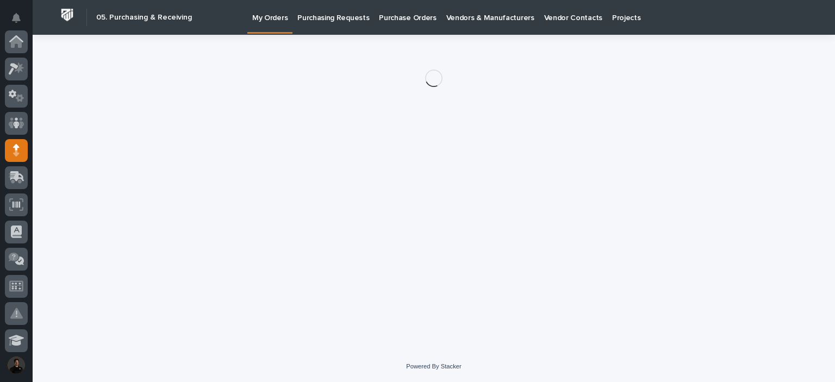
scroll to position [109, 0]
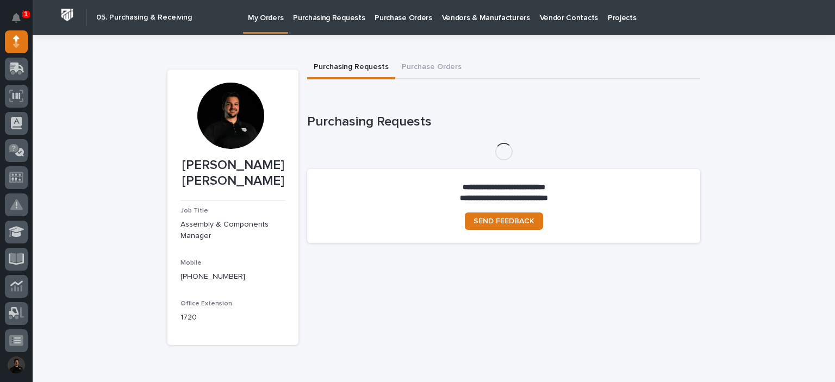
click at [326, 19] on p "Purchasing Requests" at bounding box center [329, 11] width 72 height 23
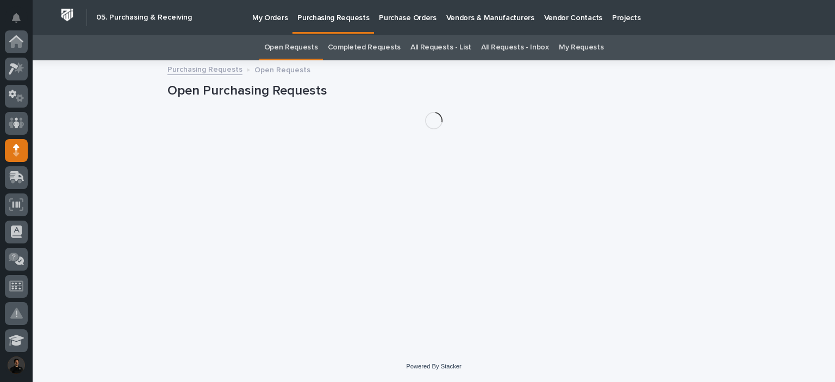
scroll to position [109, 0]
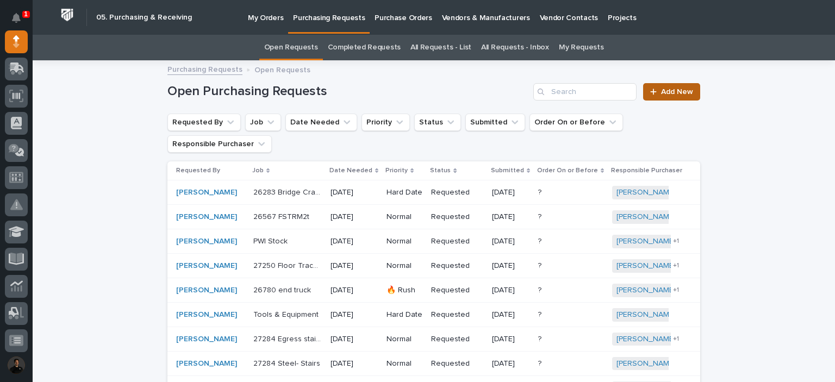
click at [661, 94] on span "Add New" at bounding box center [677, 92] width 32 height 8
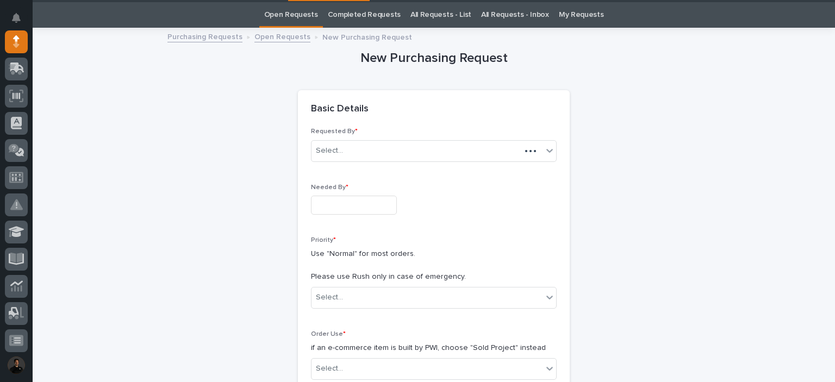
scroll to position [35, 0]
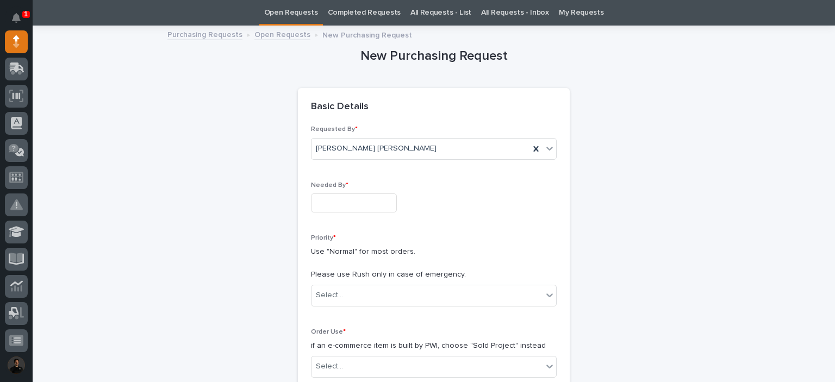
click at [362, 212] on div "Needed By *" at bounding box center [434, 202] width 246 height 40
click at [368, 207] on input "text" at bounding box center [354, 203] width 86 height 19
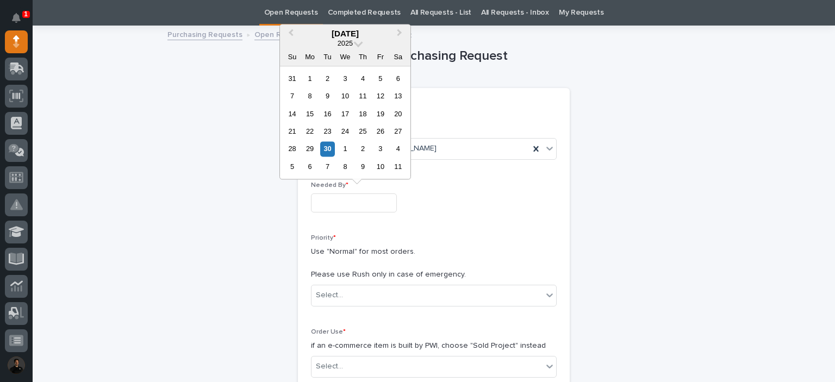
click at [321, 194] on input "text" at bounding box center [354, 203] width 86 height 19
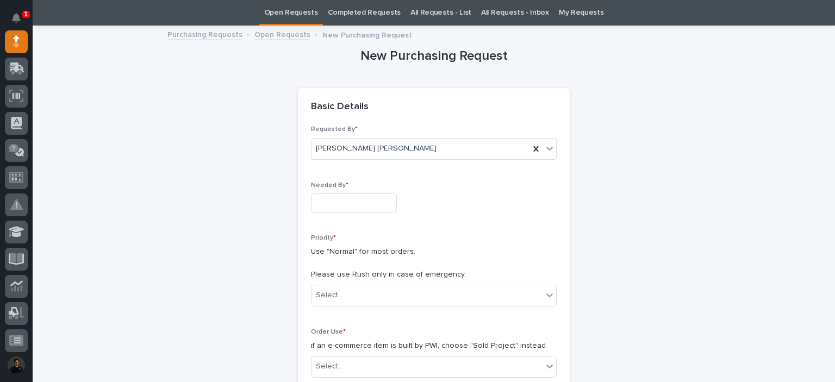
click at [333, 205] on input "text" at bounding box center [354, 203] width 86 height 19
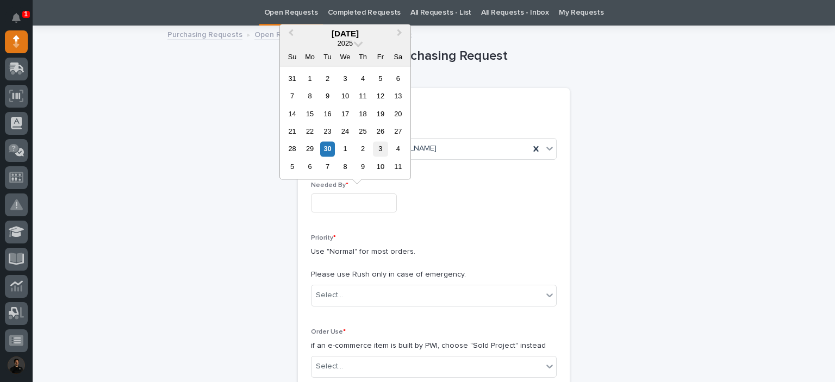
click at [382, 151] on div "3" at bounding box center [380, 149] width 15 height 15
type input "**********"
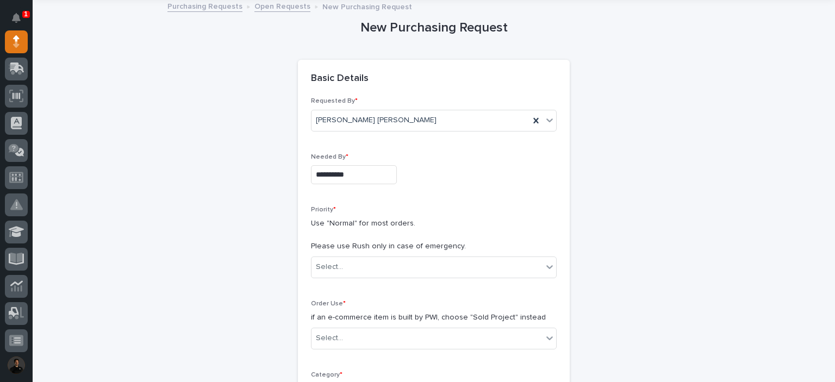
scroll to position [107, 0]
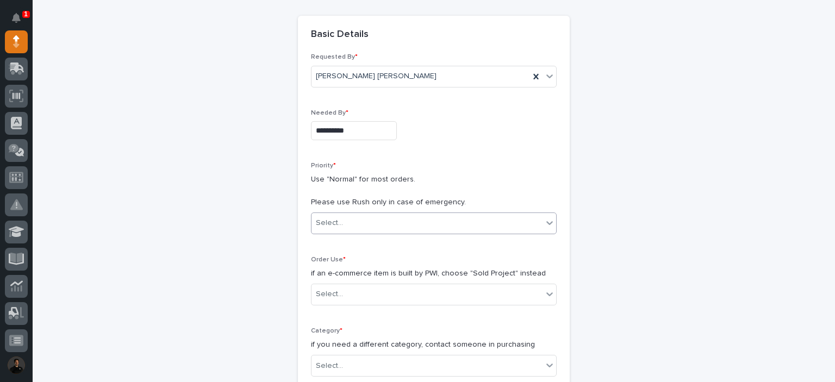
click at [365, 228] on div "Select..." at bounding box center [427, 223] width 231 height 18
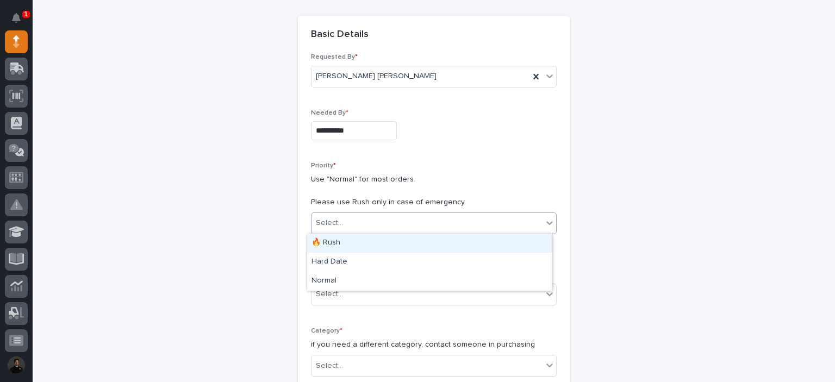
click at [344, 251] on div "🔥 Rush" at bounding box center [429, 243] width 245 height 19
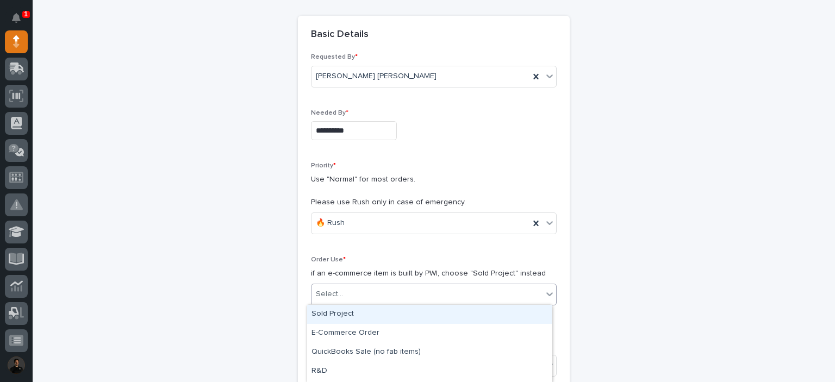
click at [337, 287] on div "Select..." at bounding box center [427, 294] width 231 height 18
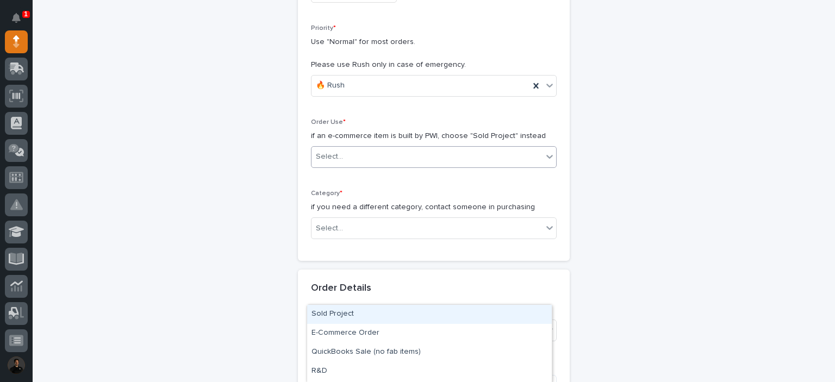
scroll to position [252, 0]
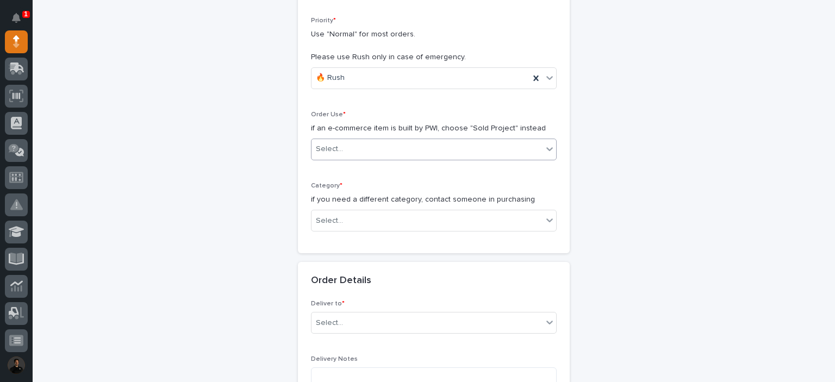
click at [341, 142] on div "Select..." at bounding box center [427, 149] width 231 height 18
click at [345, 145] on div "Select..." at bounding box center [427, 149] width 231 height 18
type input "*"
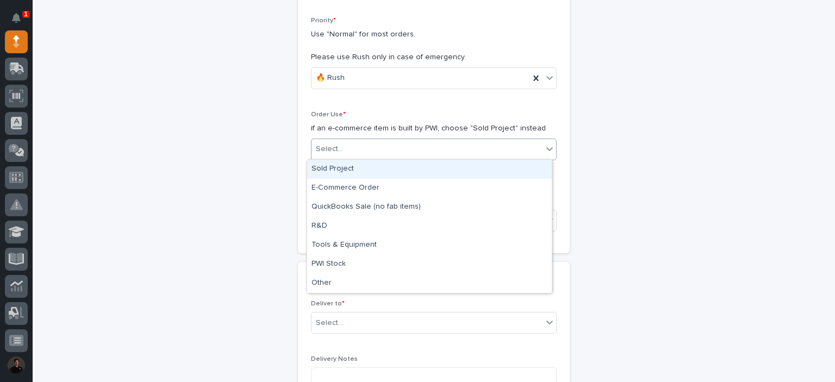
click at [352, 175] on div "Sold Project" at bounding box center [429, 169] width 245 height 19
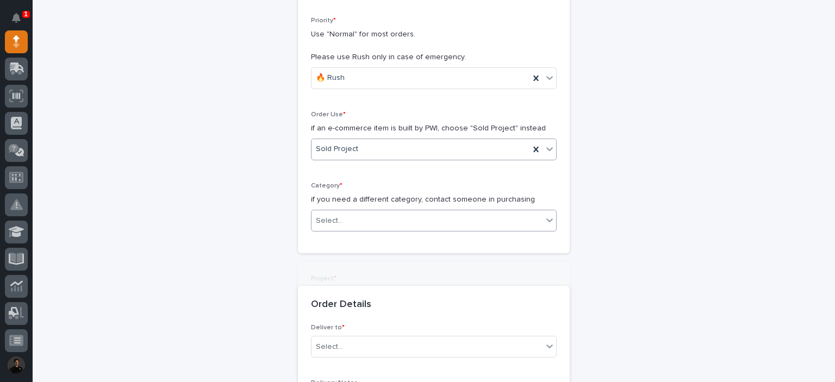
click at [335, 223] on div "Select..." at bounding box center [329, 220] width 27 height 11
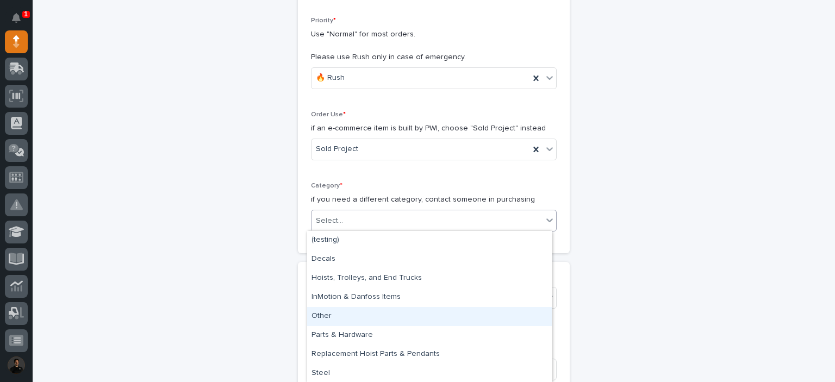
scroll to position [19, 0]
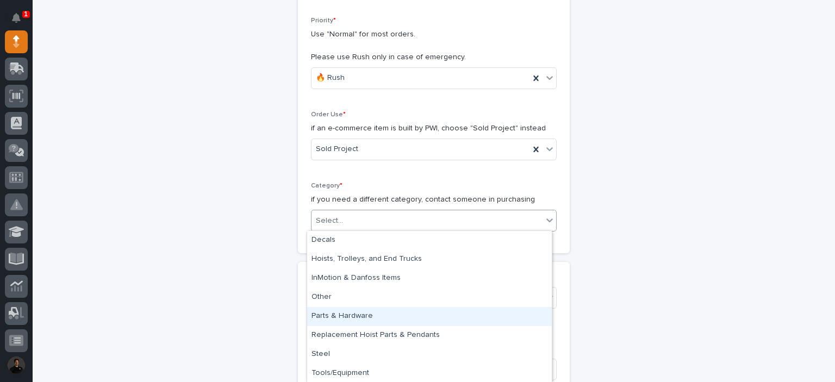
click at [360, 319] on div "Parts & Hardware" at bounding box center [429, 316] width 245 height 19
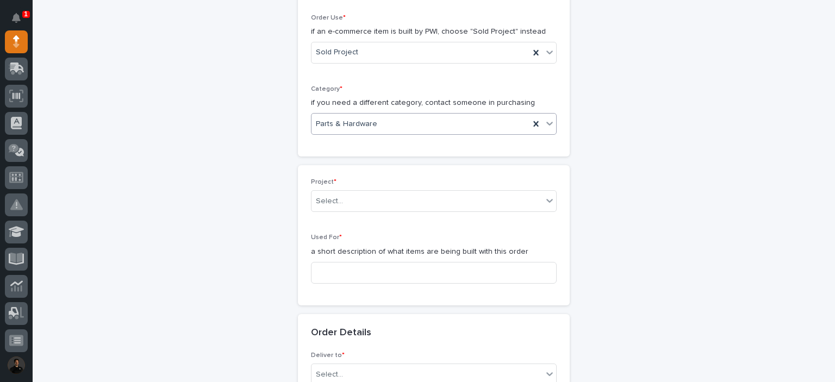
scroll to position [361, 0]
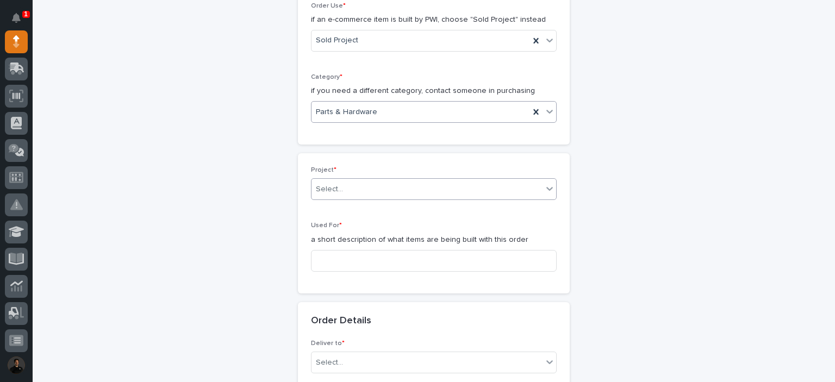
click at [351, 187] on div "Select..." at bounding box center [427, 190] width 231 height 18
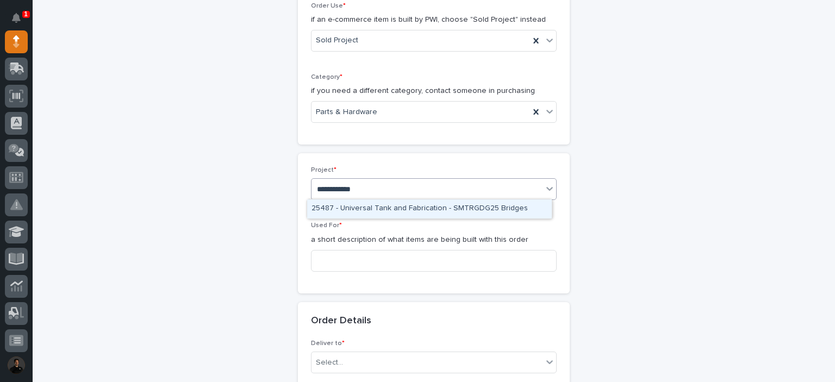
type input "**********"
click at [353, 206] on div "25487 - Universal Tank and Fabrication - SMTRGDG25 Bridges" at bounding box center [429, 209] width 245 height 19
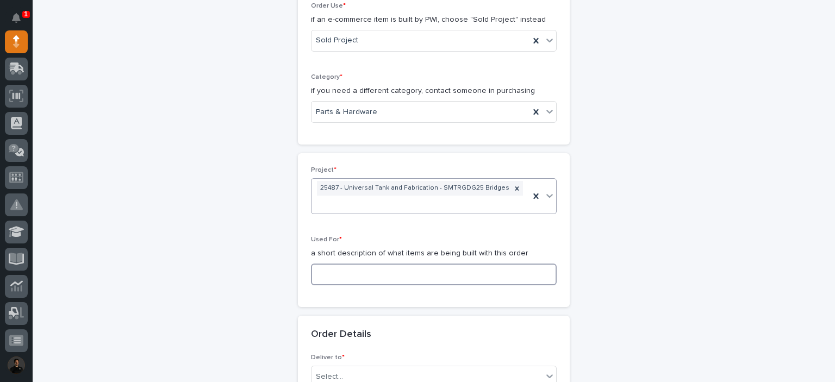
click at [351, 269] on input at bounding box center [434, 275] width 246 height 22
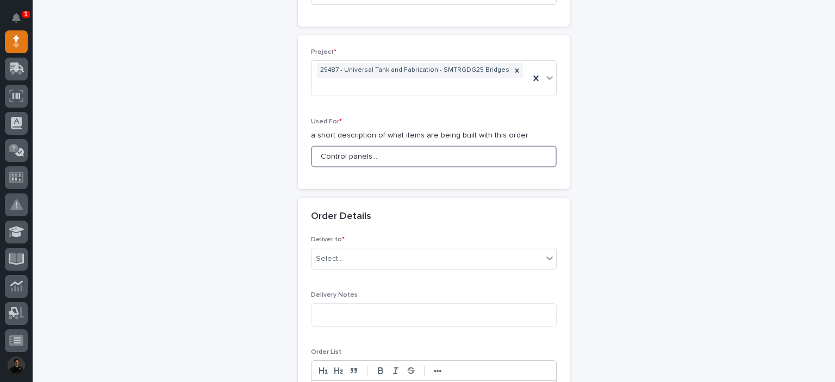
scroll to position [542, 0]
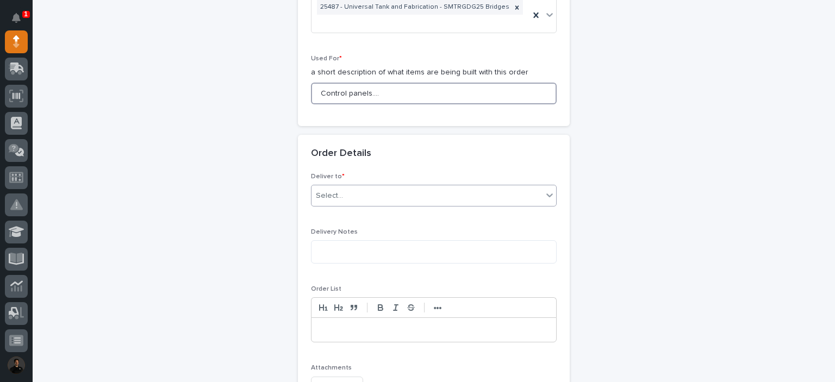
type input "Control panels...."
click at [384, 187] on div "Select..." at bounding box center [427, 196] width 231 height 18
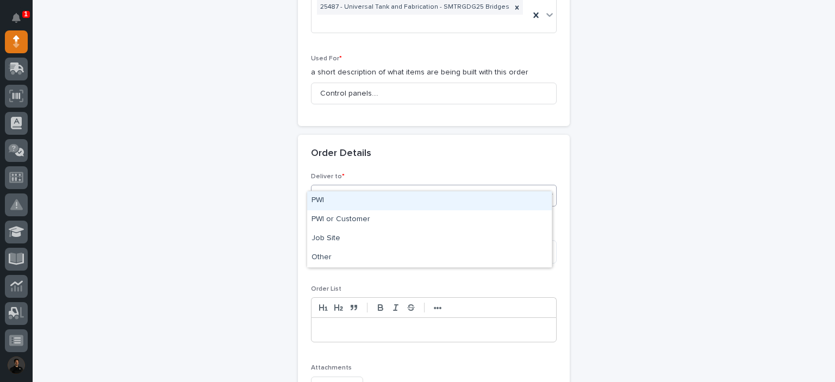
click at [367, 209] on div "PWI" at bounding box center [429, 200] width 245 height 19
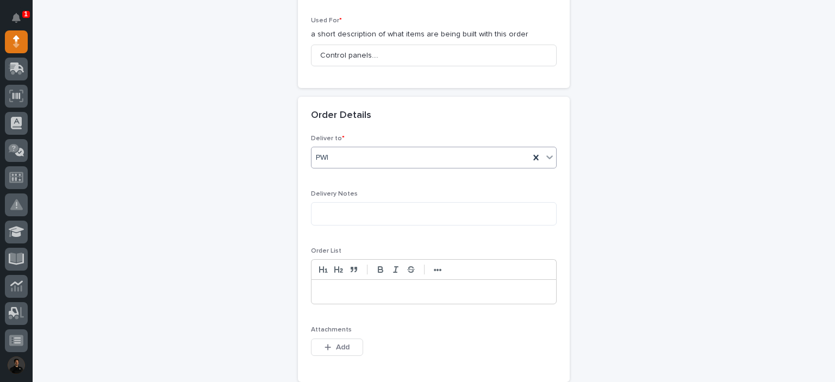
scroll to position [651, 0]
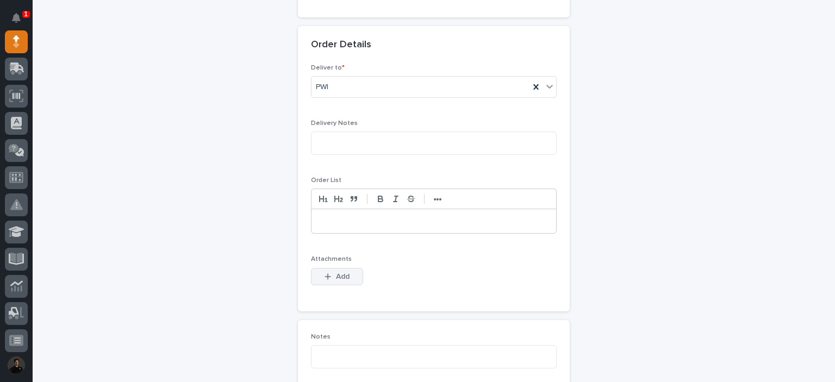
click at [326, 273] on icon "button" at bounding box center [328, 277] width 7 height 8
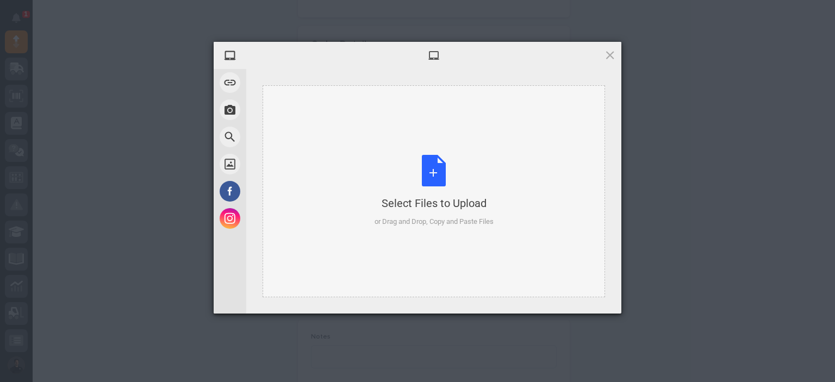
click at [427, 141] on div "Select Files to Upload or Drag and Drop, Copy and Paste Files" at bounding box center [434, 191] width 343 height 212
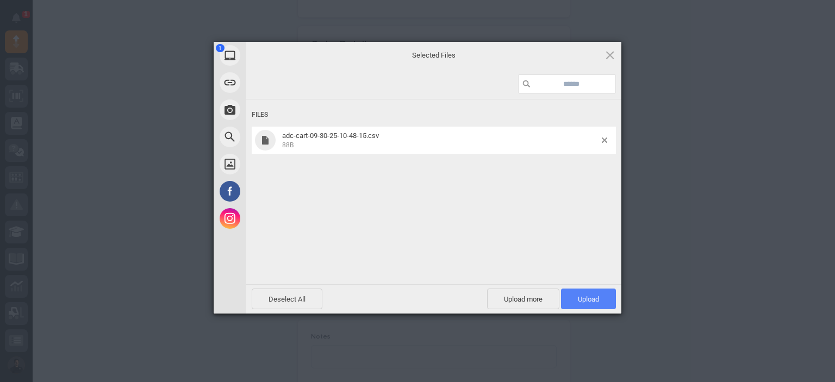
click at [590, 300] on span "Upload 1" at bounding box center [588, 299] width 21 height 8
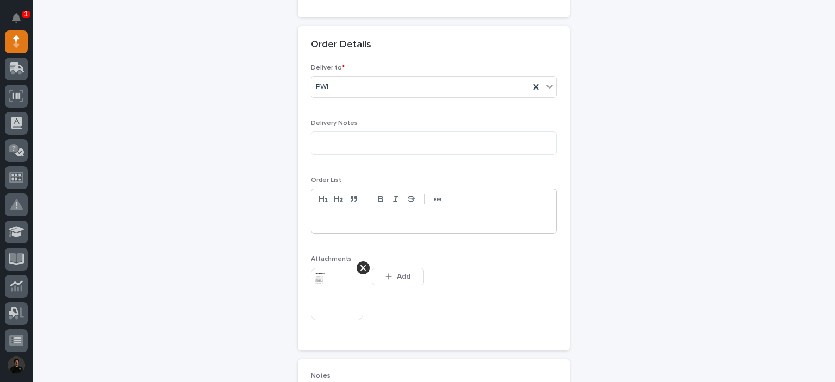
scroll to position [670, 0]
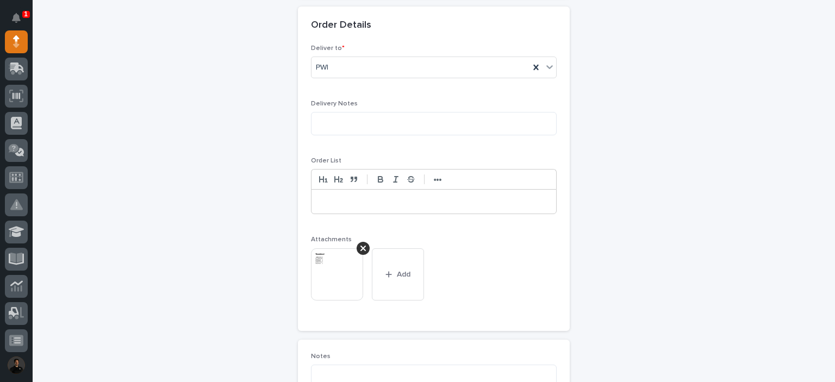
click at [351, 196] on p at bounding box center [434, 201] width 228 height 11
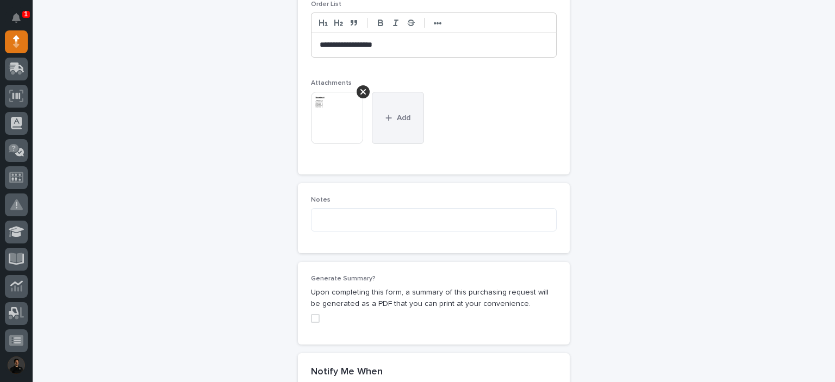
scroll to position [743, 0]
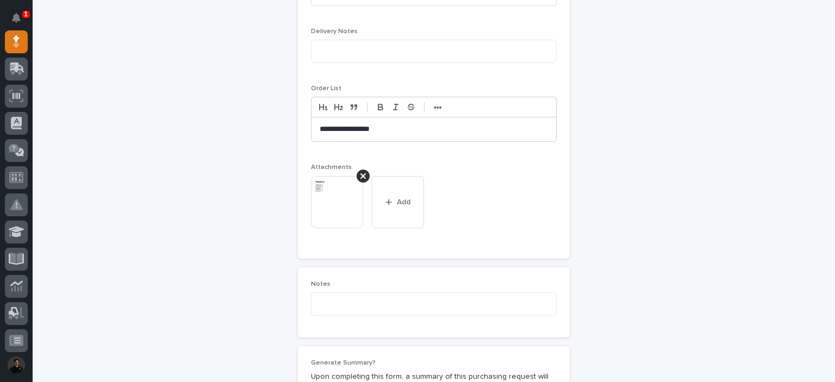
click at [407, 124] on p "**********" at bounding box center [434, 129] width 228 height 11
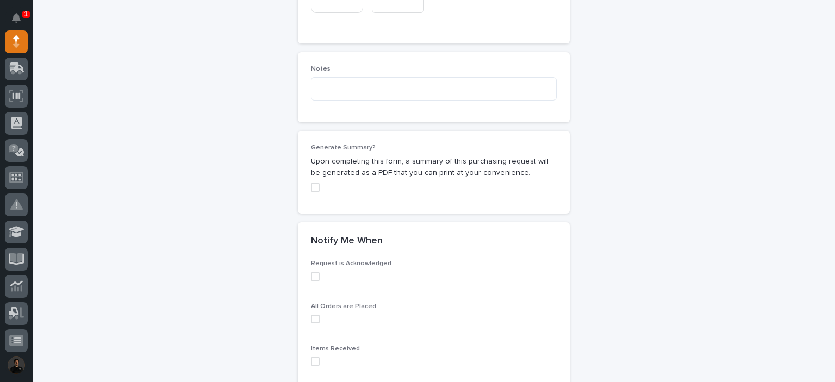
scroll to position [997, 0]
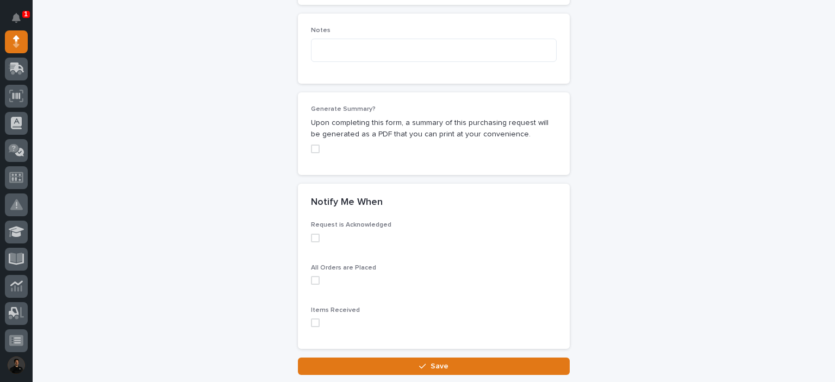
click at [312, 319] on span at bounding box center [315, 323] width 9 height 9
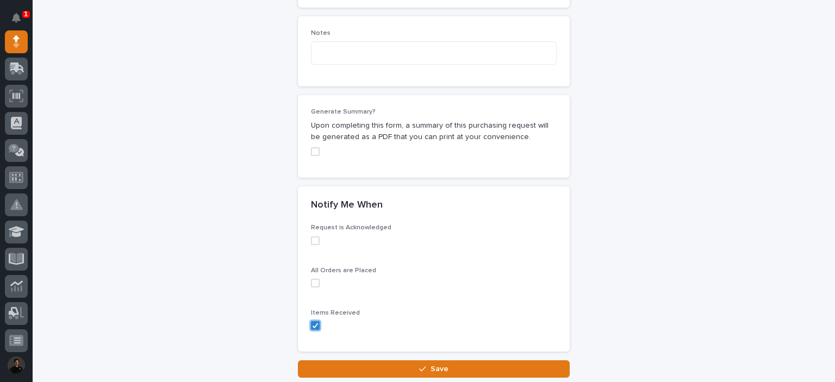
scroll to position [1059, 0]
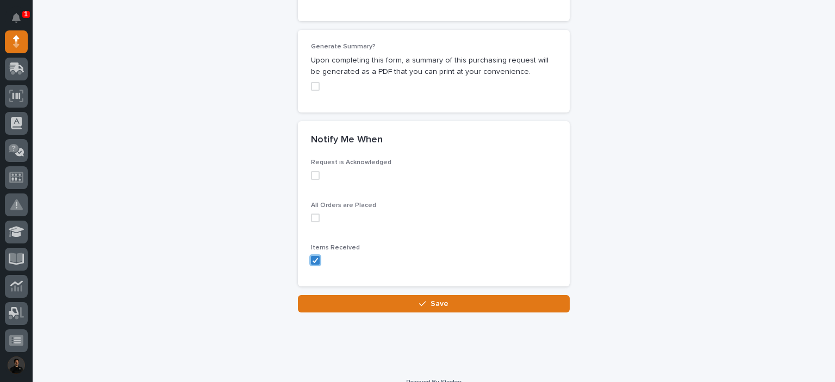
click at [393, 295] on button "Save" at bounding box center [434, 303] width 272 height 17
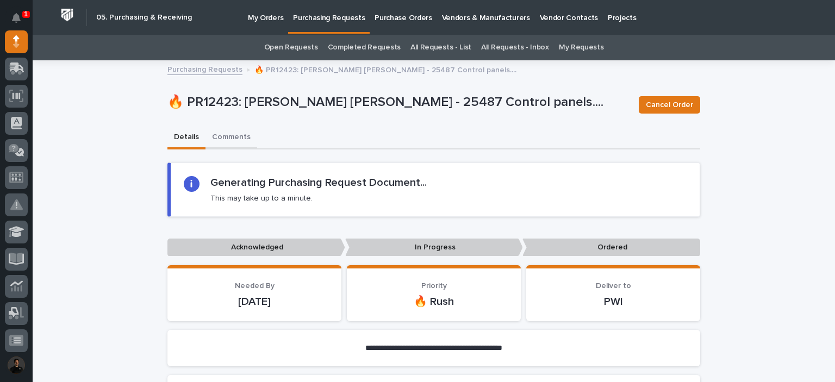
click at [228, 145] on button "Comments" at bounding box center [232, 138] width 52 height 23
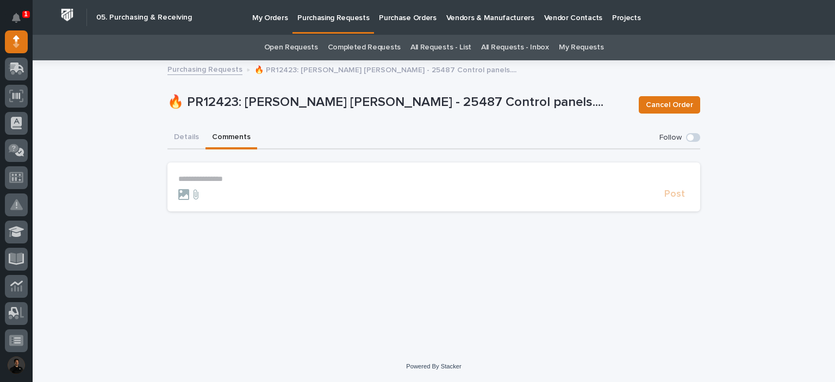
click at [244, 176] on p "**********" at bounding box center [433, 179] width 511 height 9
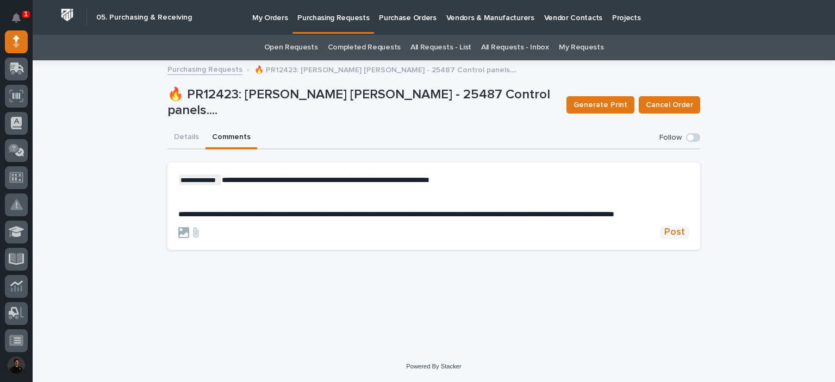
click at [684, 239] on span "Post" at bounding box center [675, 232] width 21 height 13
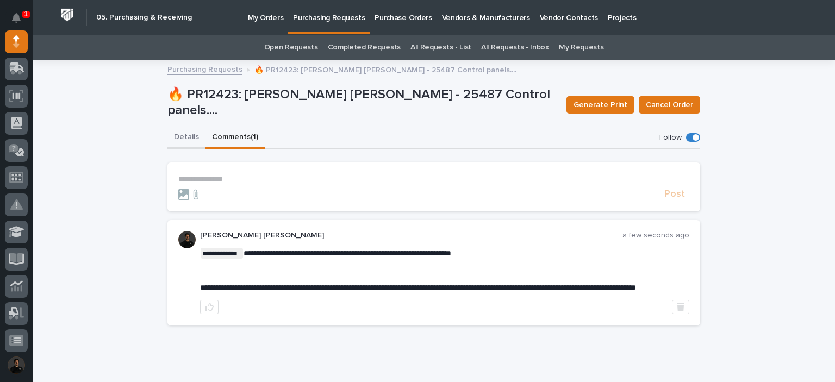
click at [184, 145] on button "Details" at bounding box center [186, 138] width 38 height 23
